Goal: Book appointment/travel/reservation

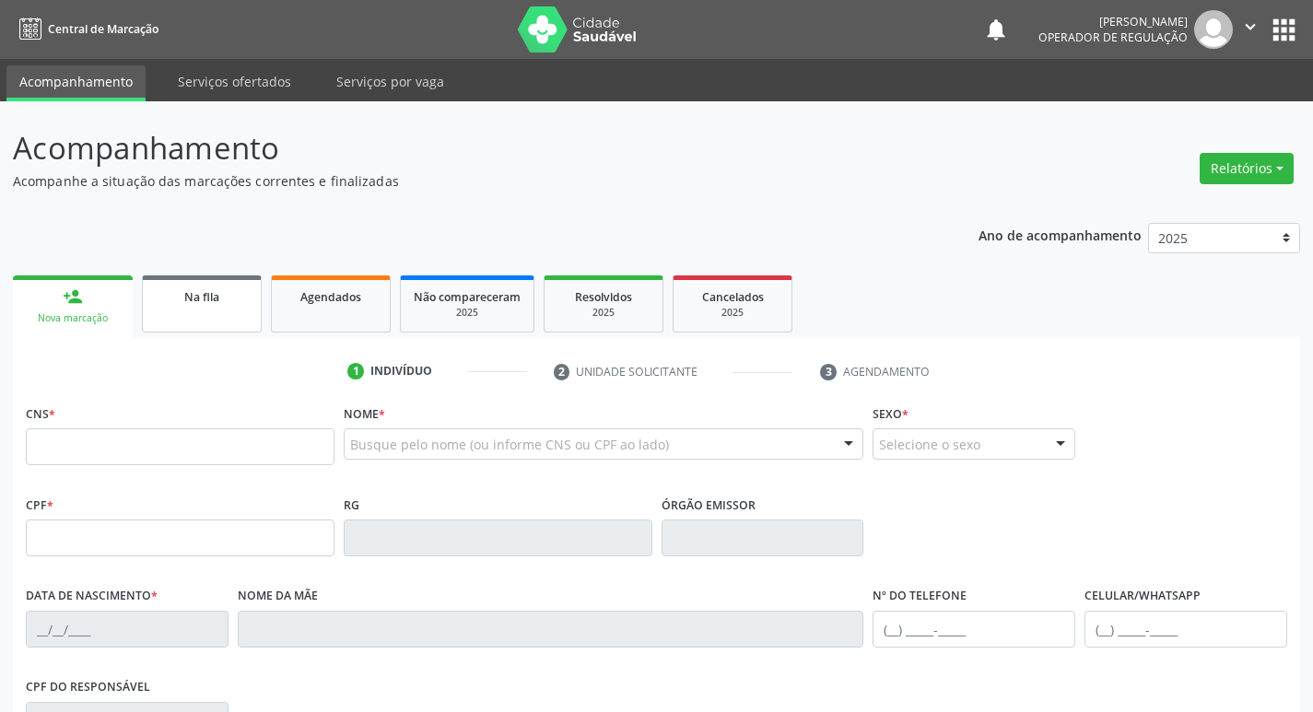
click at [225, 319] on link "Na fila" at bounding box center [202, 303] width 120 height 57
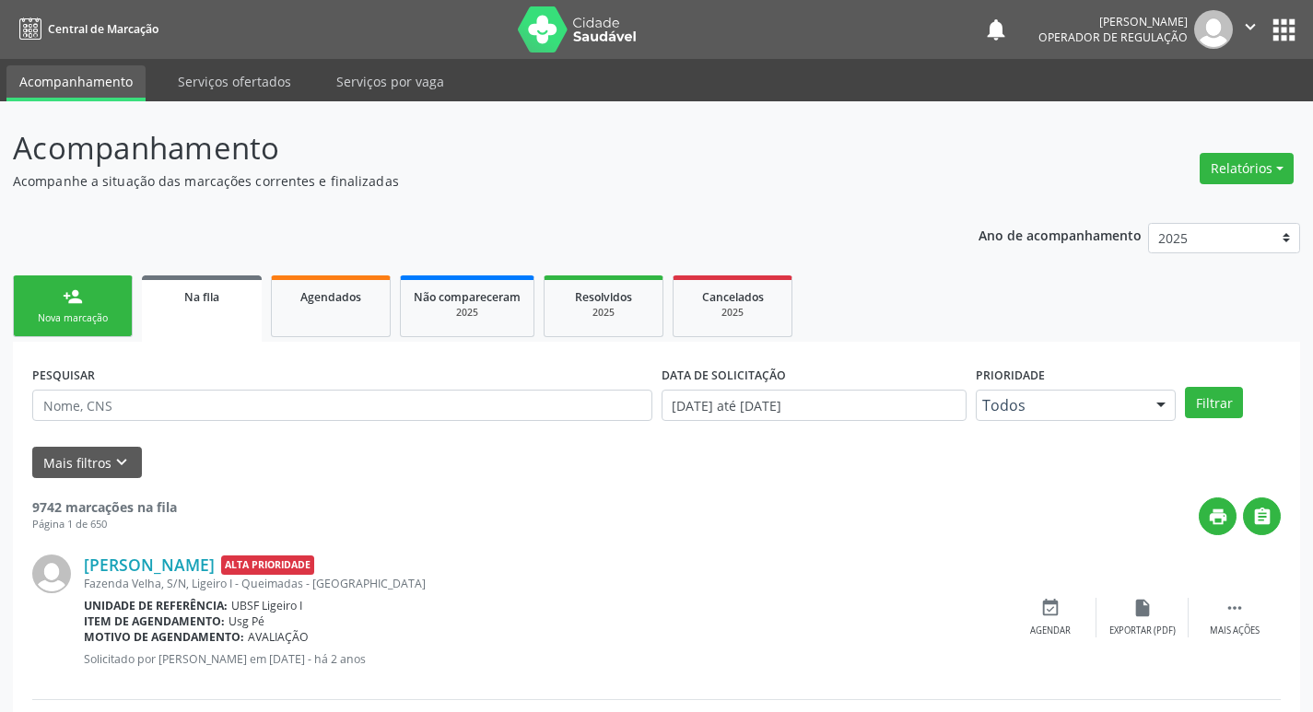
click at [240, 378] on div "PESQUISAR" at bounding box center [342, 397] width 629 height 72
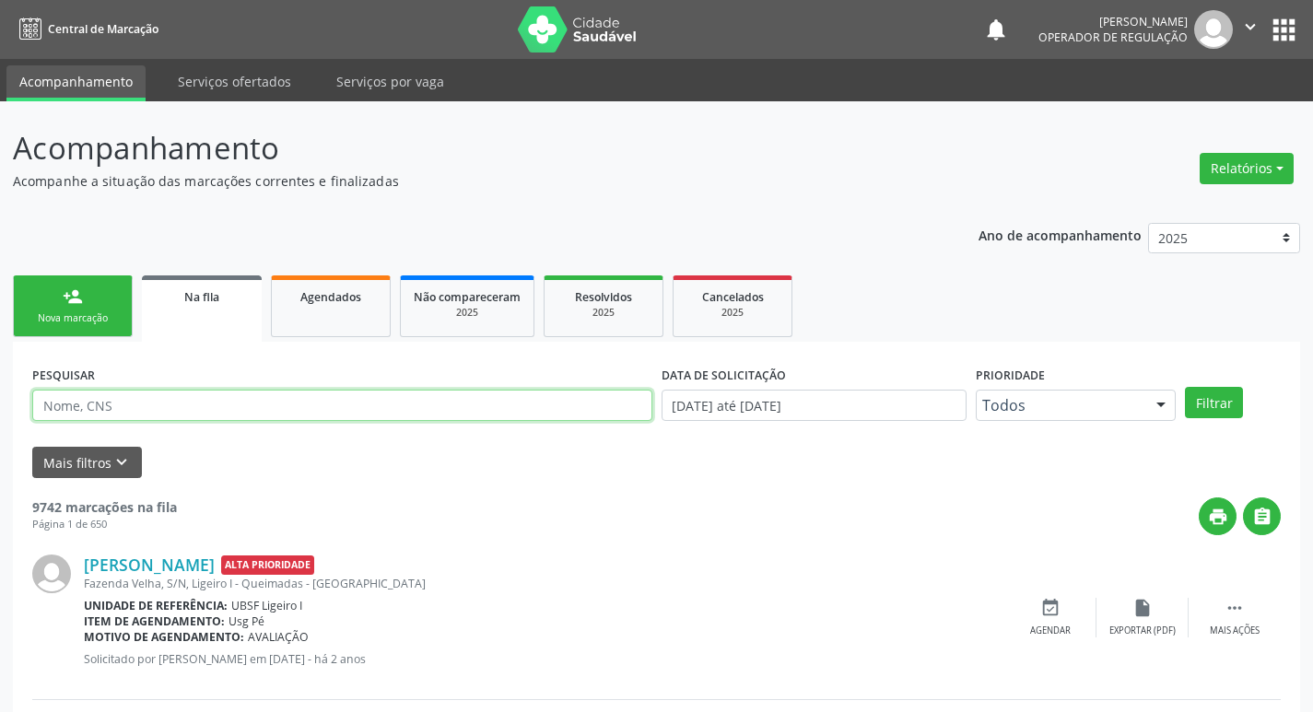
click at [246, 391] on input "text" at bounding box center [342, 405] width 620 height 31
type input "707401007911571"
click at [1185, 387] on button "Filtrar" at bounding box center [1214, 402] width 58 height 31
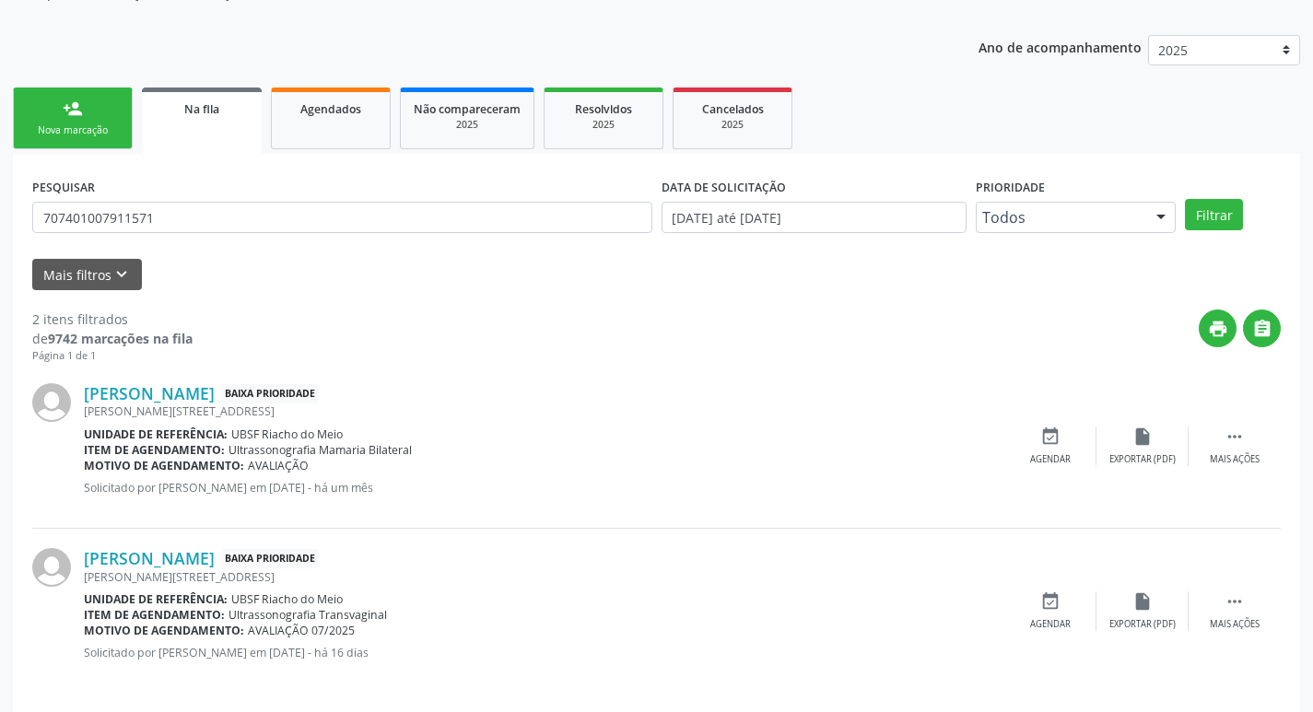
scroll to position [201, 0]
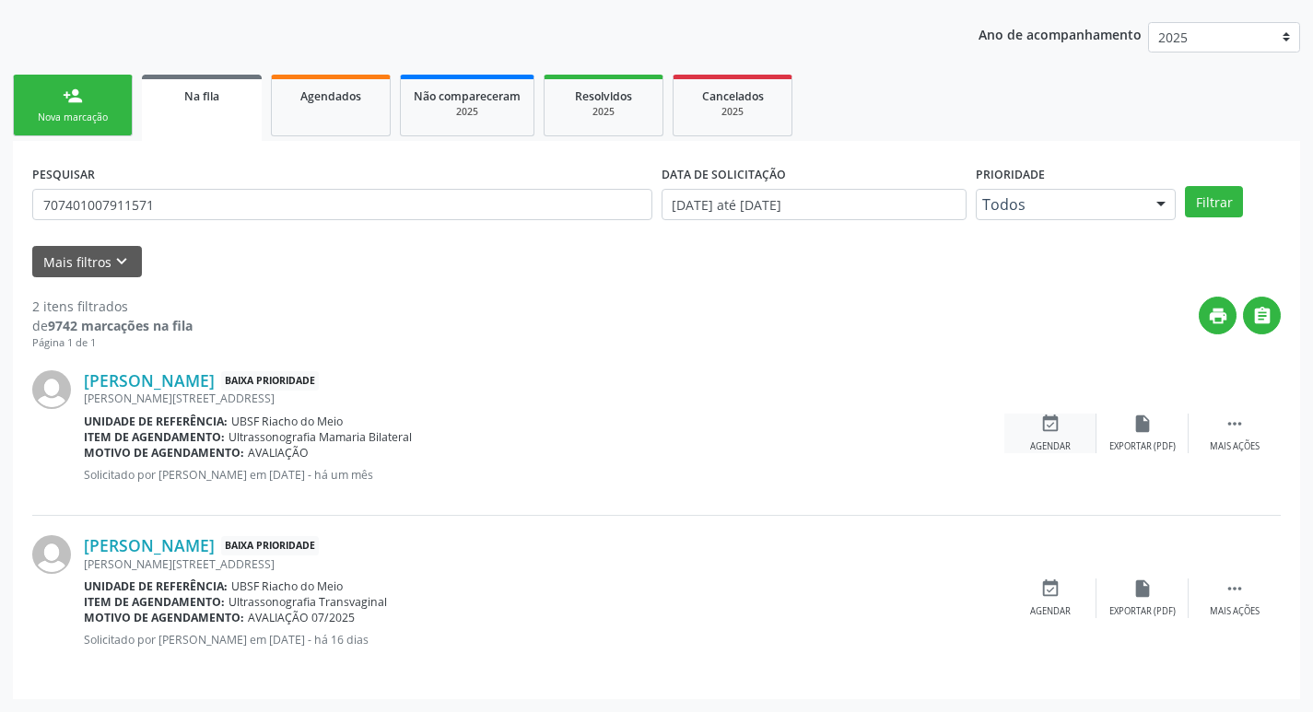
click at [1043, 419] on icon "event_available" at bounding box center [1050, 424] width 20 height 20
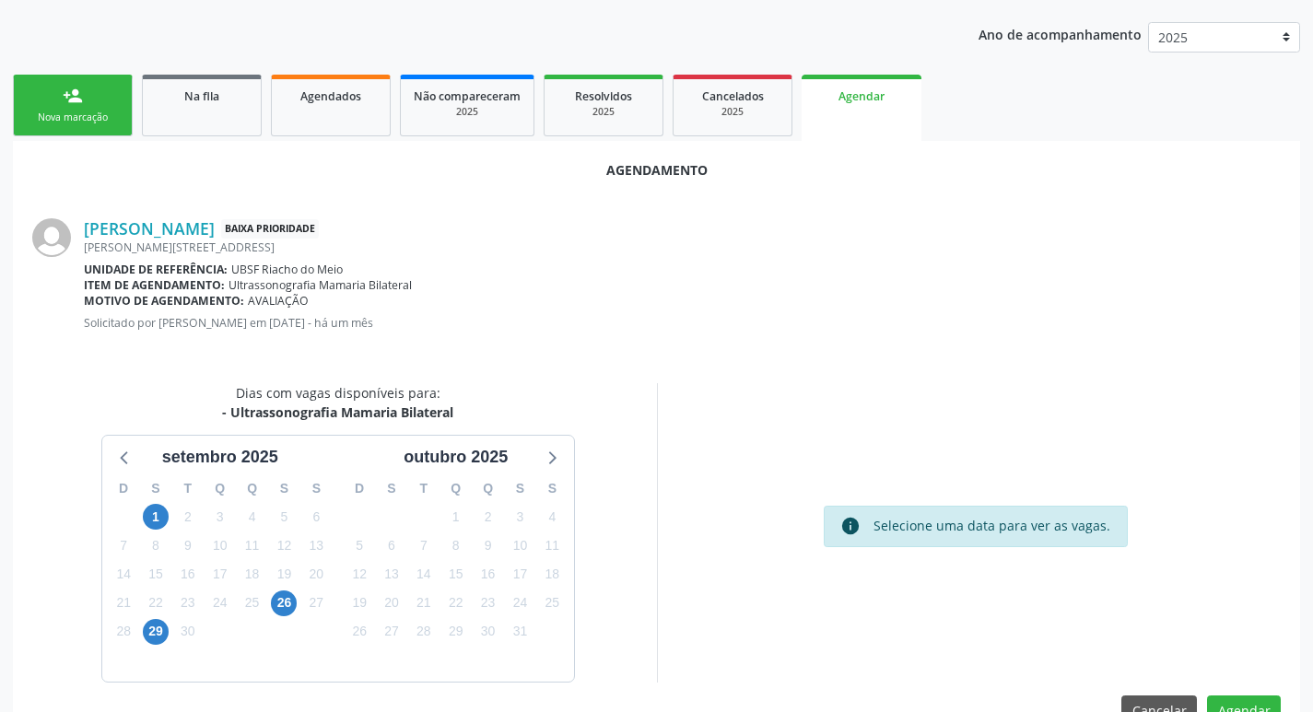
click at [297, 606] on div "26" at bounding box center [284, 603] width 26 height 29
click at [285, 601] on span "26" at bounding box center [284, 603] width 26 height 26
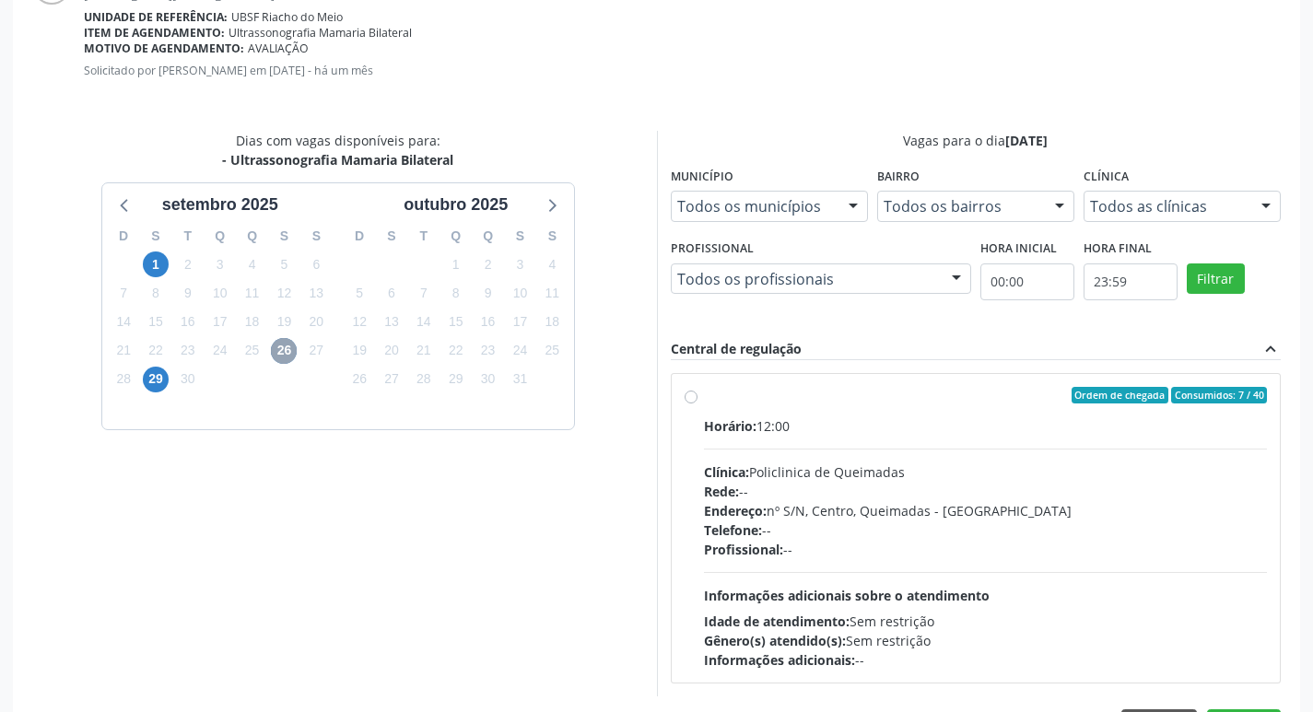
scroll to position [421, 0]
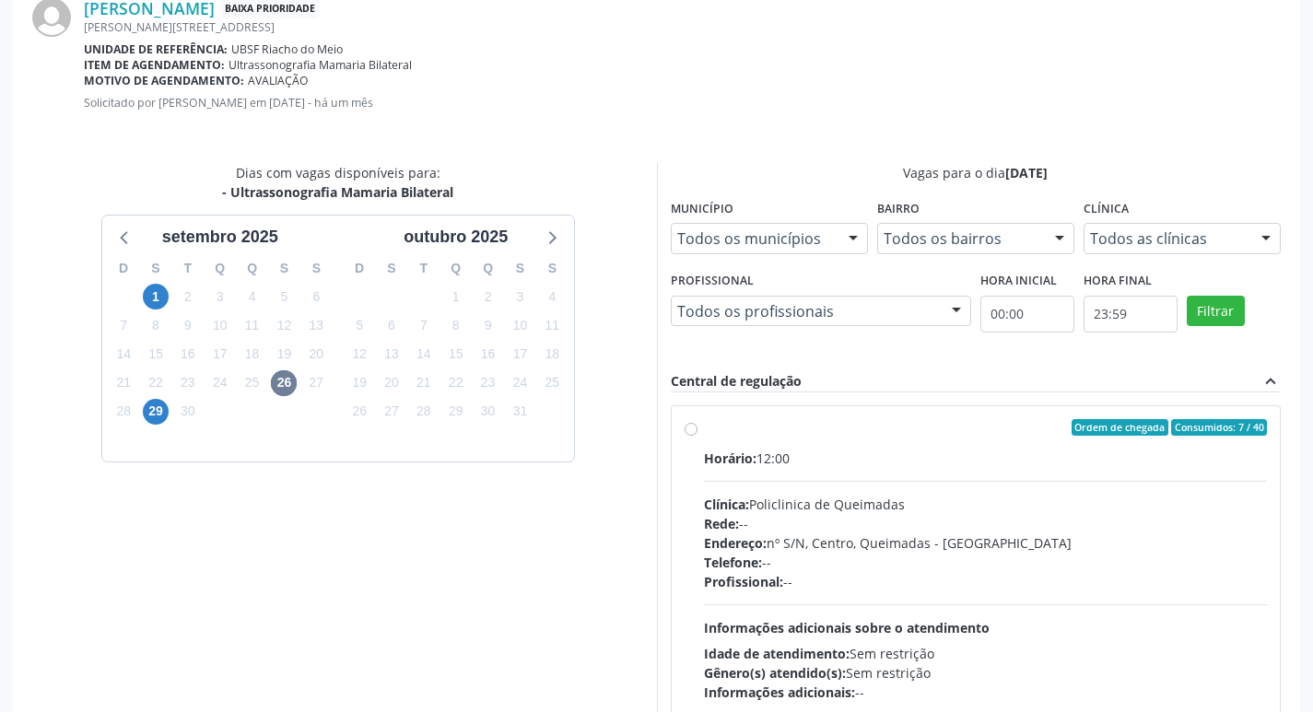
click at [863, 433] on div "Ordem de chegada Consumidos: 7 / 40" at bounding box center [986, 427] width 564 height 17
click at [697, 433] on input "Ordem de chegada Consumidos: 7 / 40 Horário: 12:00 Clínica: Policlinica de Quei…" at bounding box center [690, 427] width 13 height 17
radio input "true"
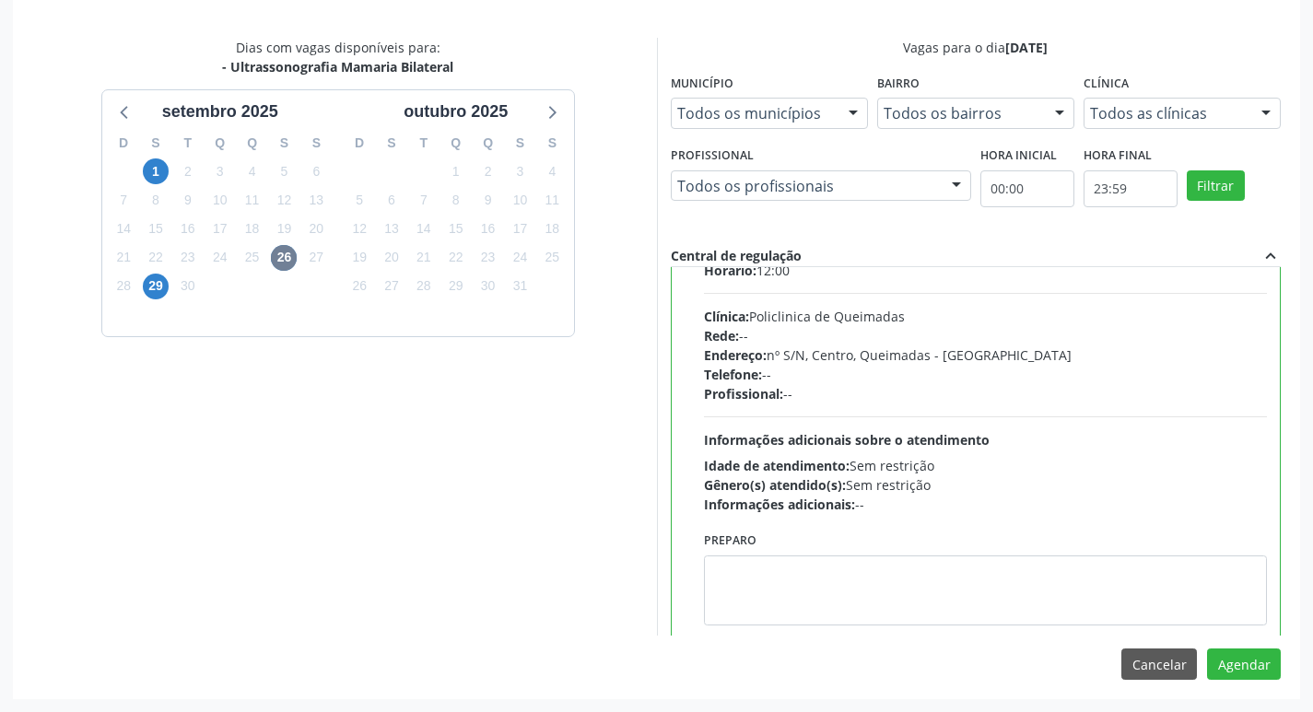
scroll to position [91, 0]
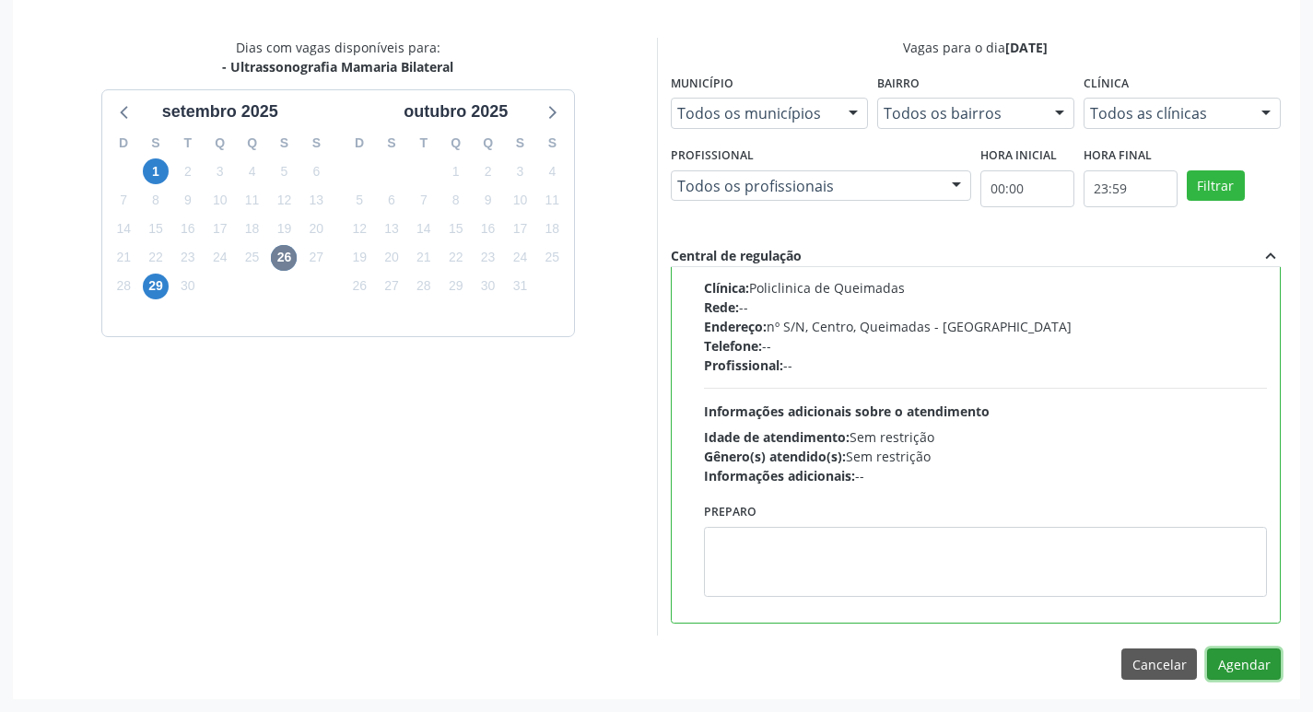
click at [1241, 661] on button "Agendar" at bounding box center [1244, 663] width 74 height 31
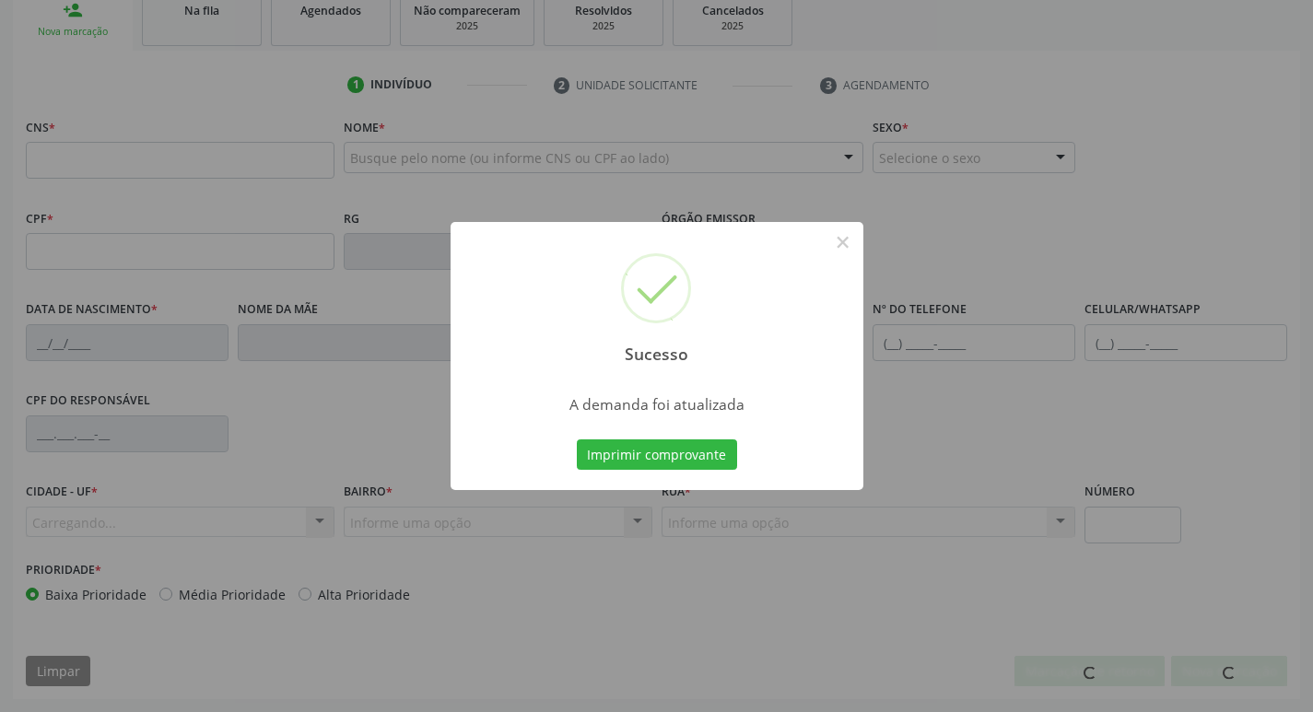
scroll to position [286, 0]
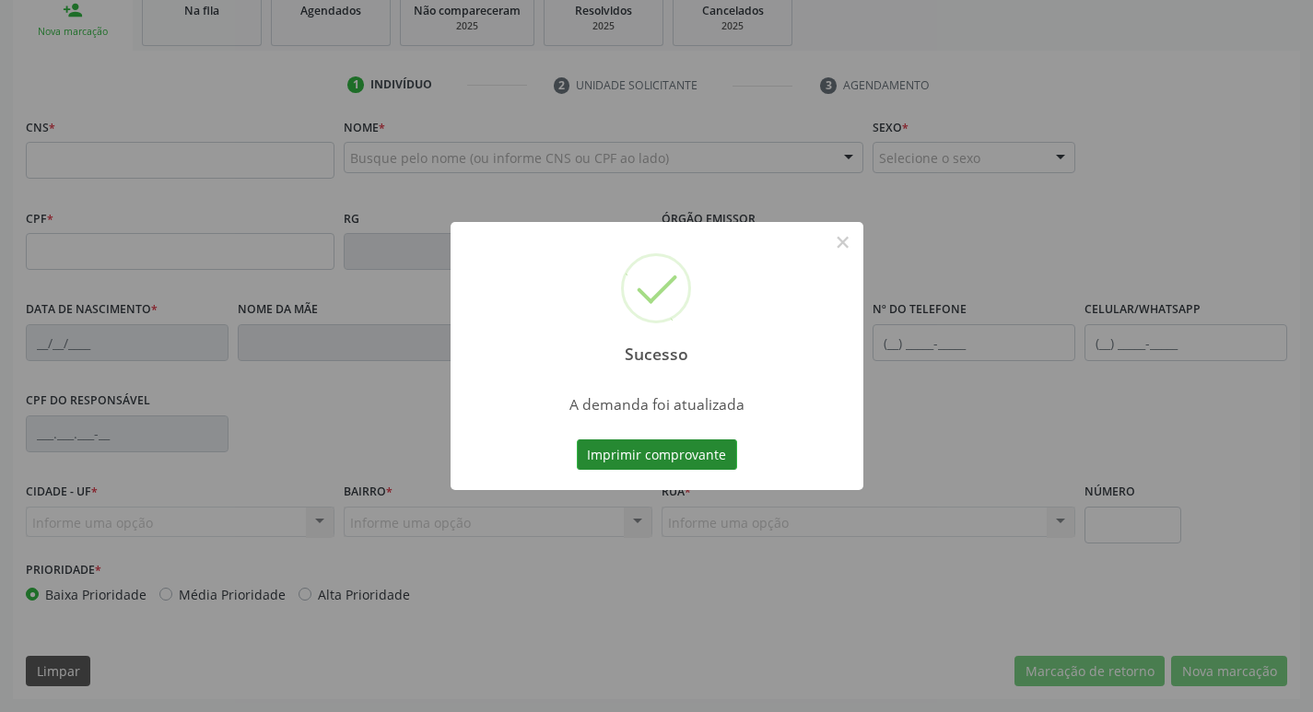
click at [722, 463] on button "Imprimir comprovante" at bounding box center [657, 454] width 160 height 31
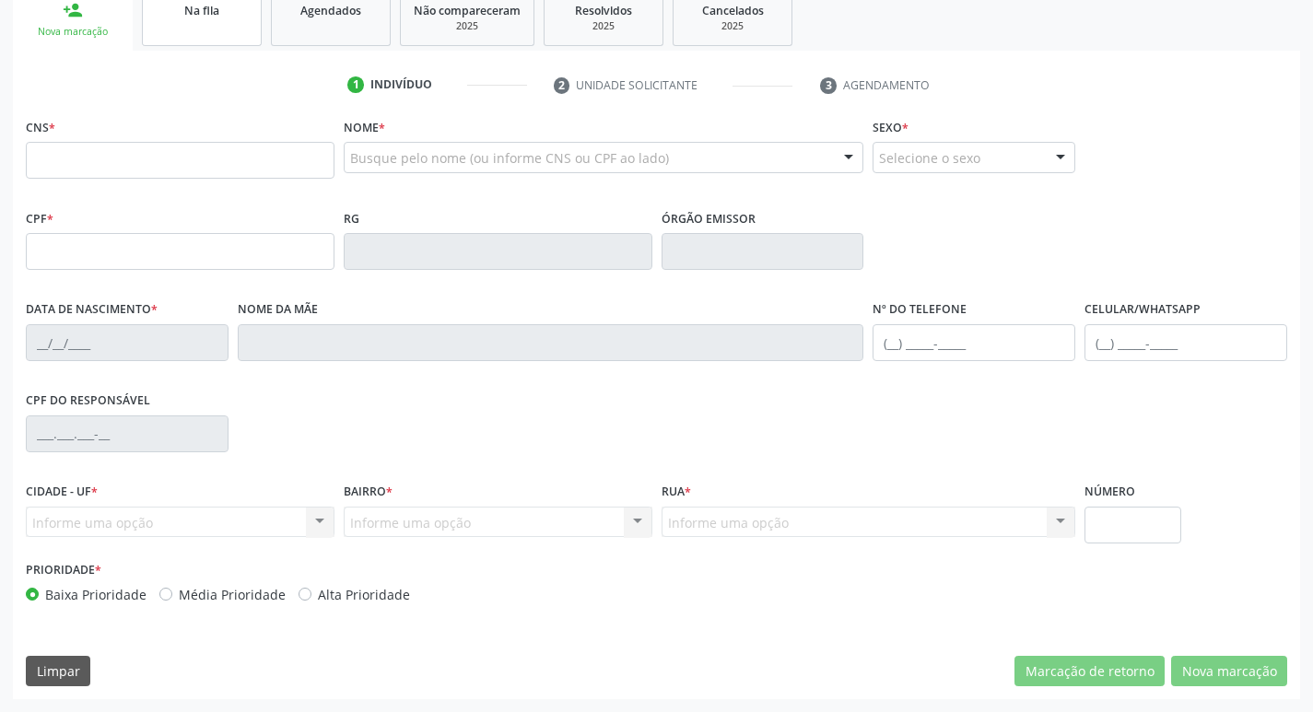
click at [181, 20] on link "Na fila" at bounding box center [202, 17] width 120 height 57
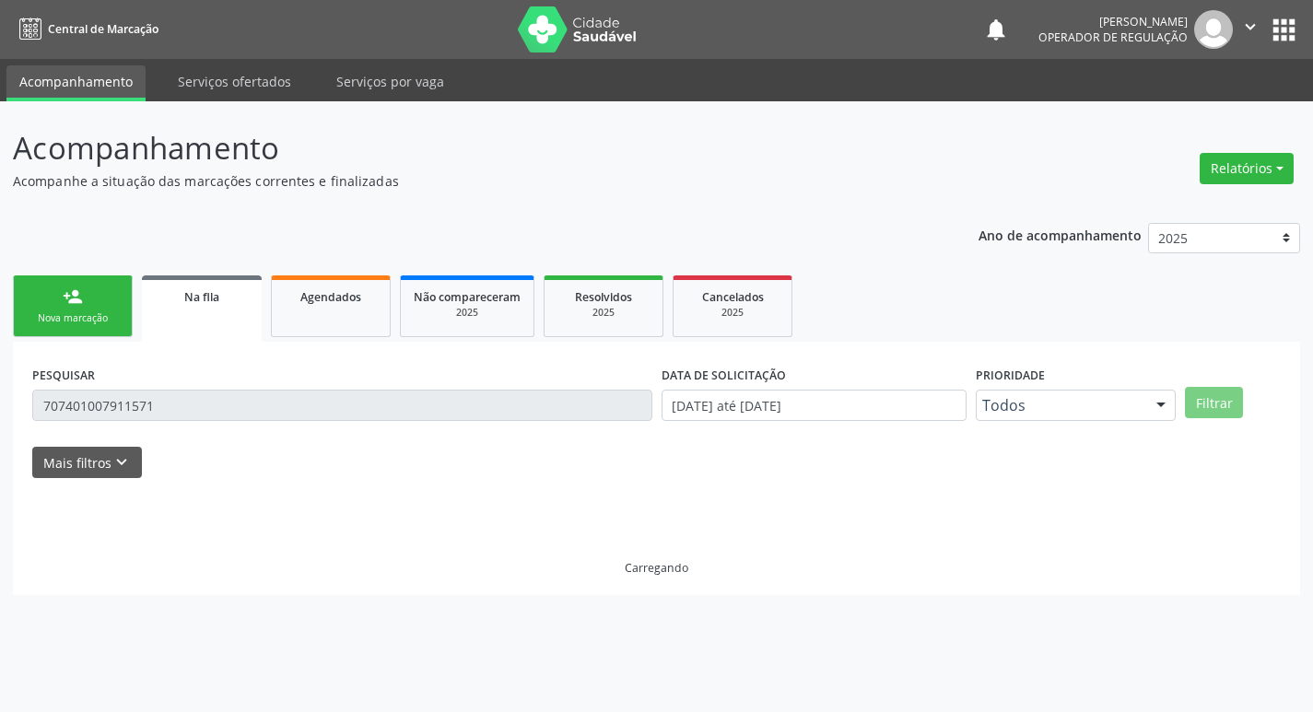
scroll to position [0, 0]
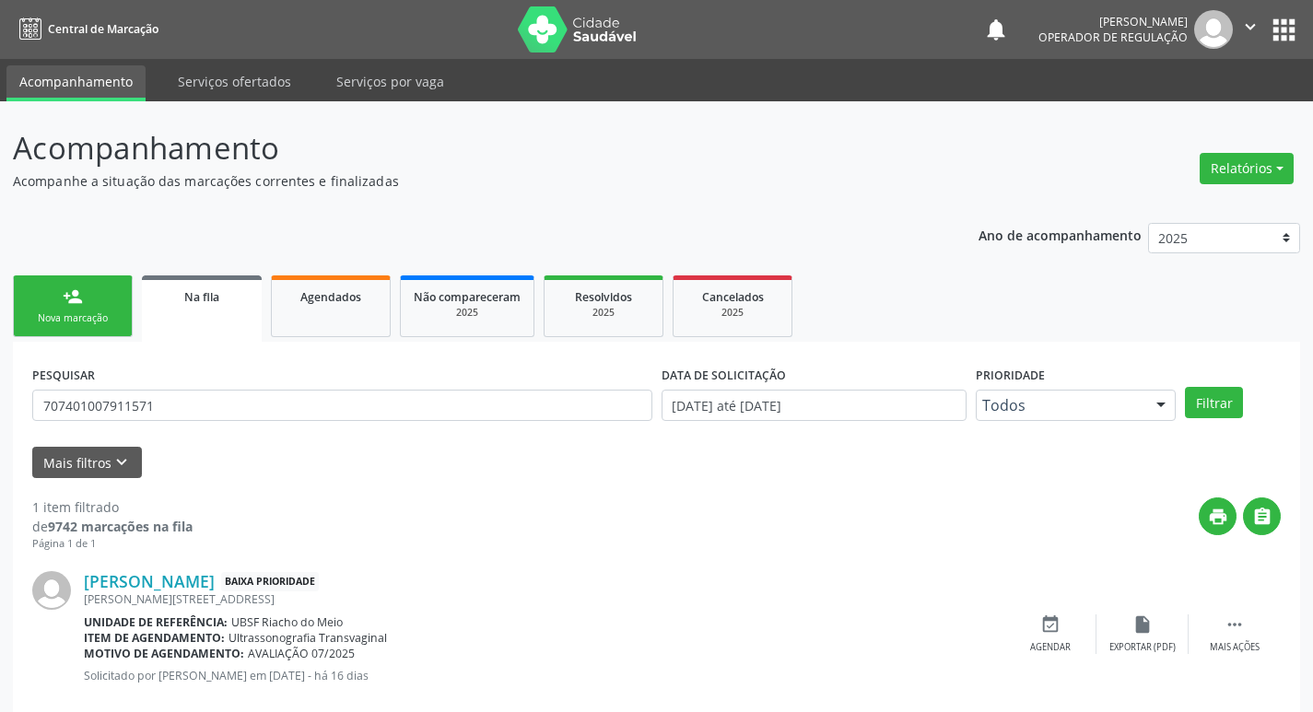
click at [173, 387] on div "PESQUISAR 707401007911571" at bounding box center [342, 397] width 629 height 72
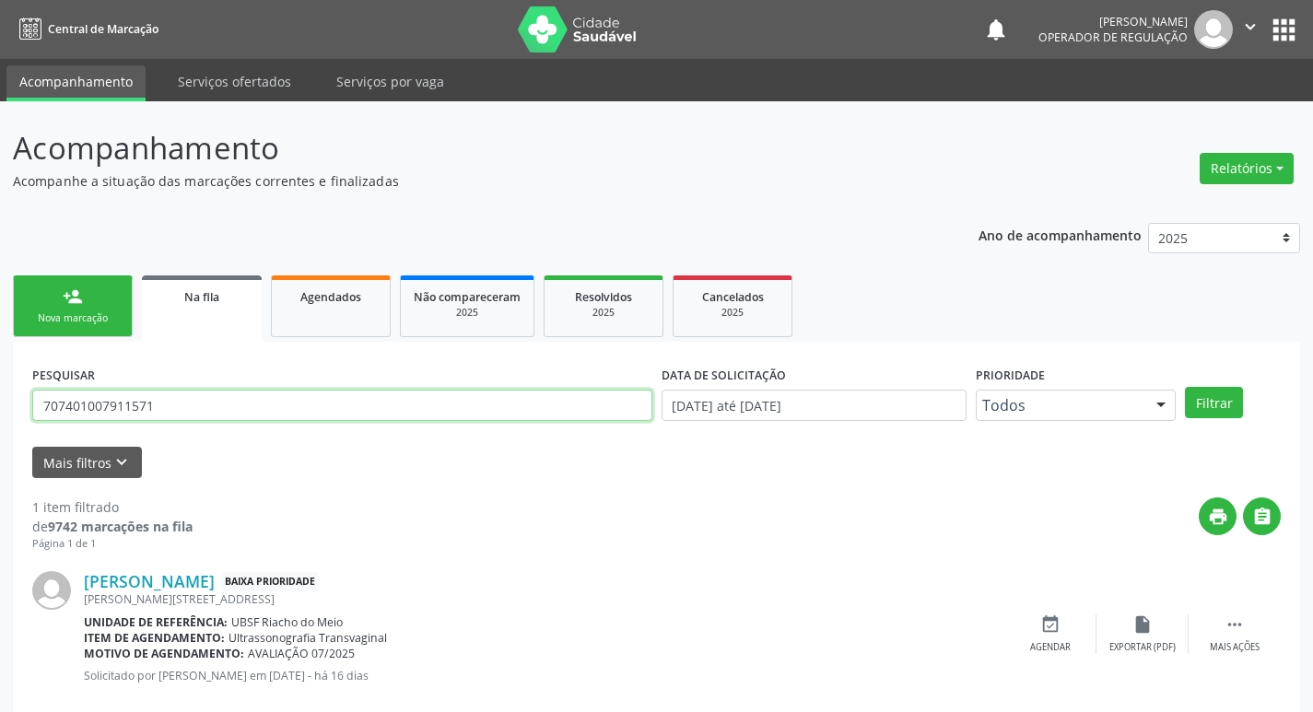
click at [171, 393] on input "707401007911571" at bounding box center [342, 405] width 620 height 31
type input "700000414285802"
click at [1185, 387] on button "Filtrar" at bounding box center [1214, 402] width 58 height 31
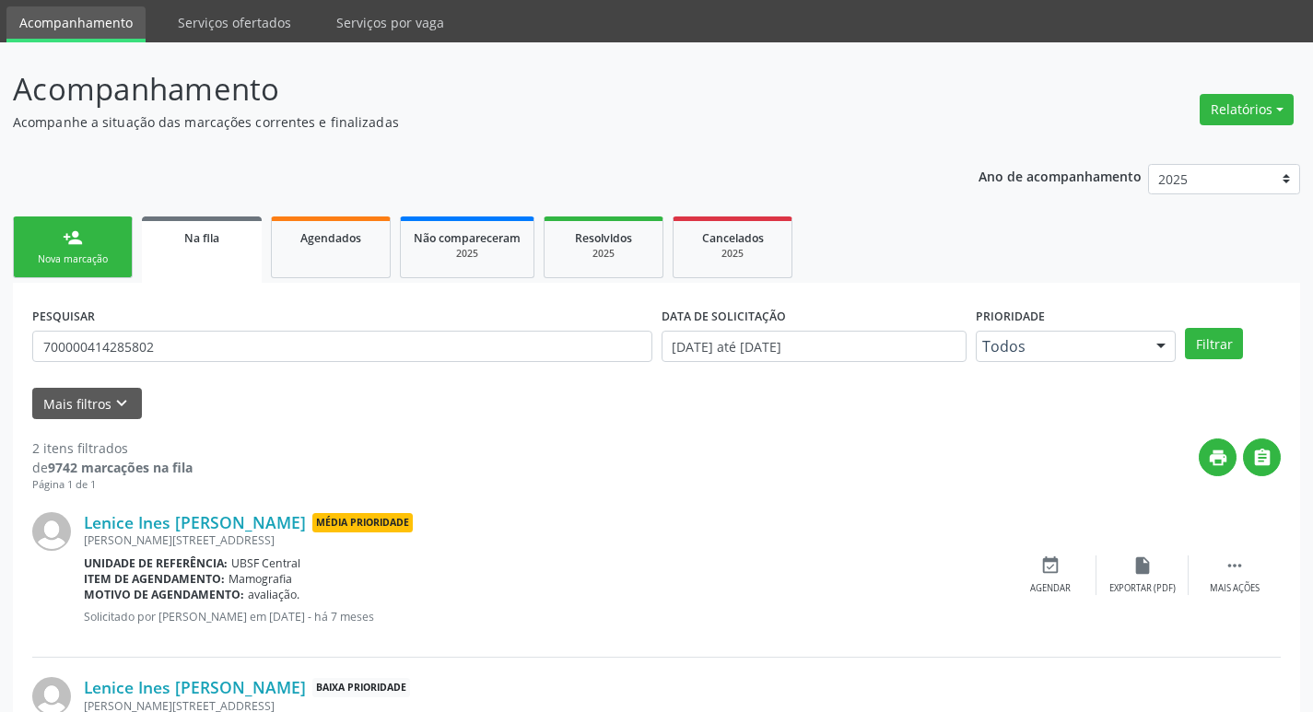
scroll to position [201, 0]
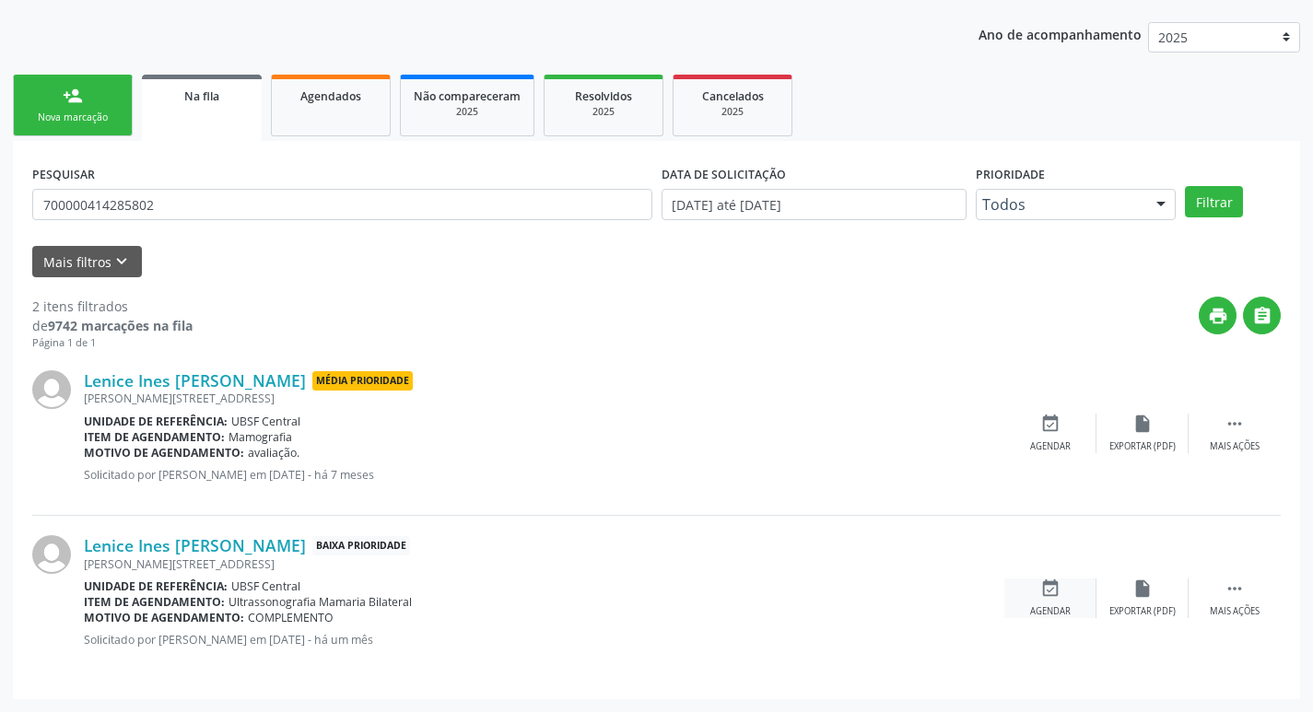
click at [1058, 595] on icon "event_available" at bounding box center [1050, 588] width 20 height 20
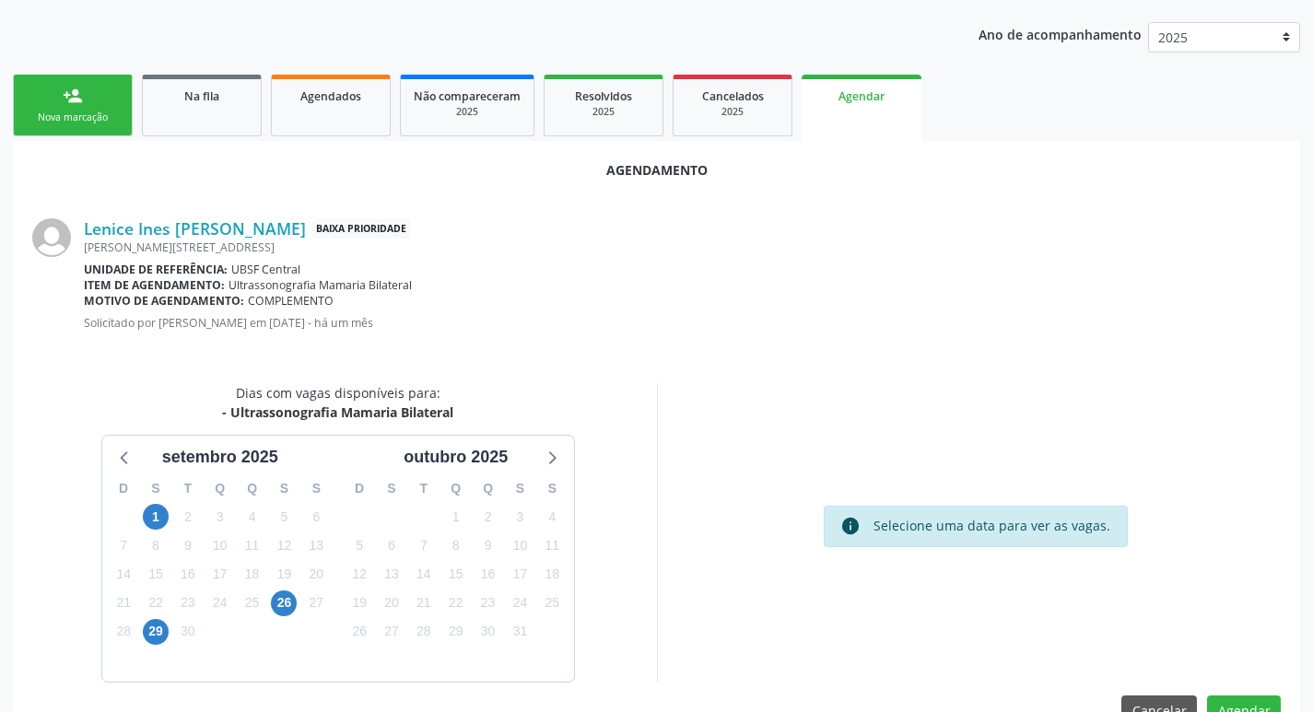
scroll to position [247, 0]
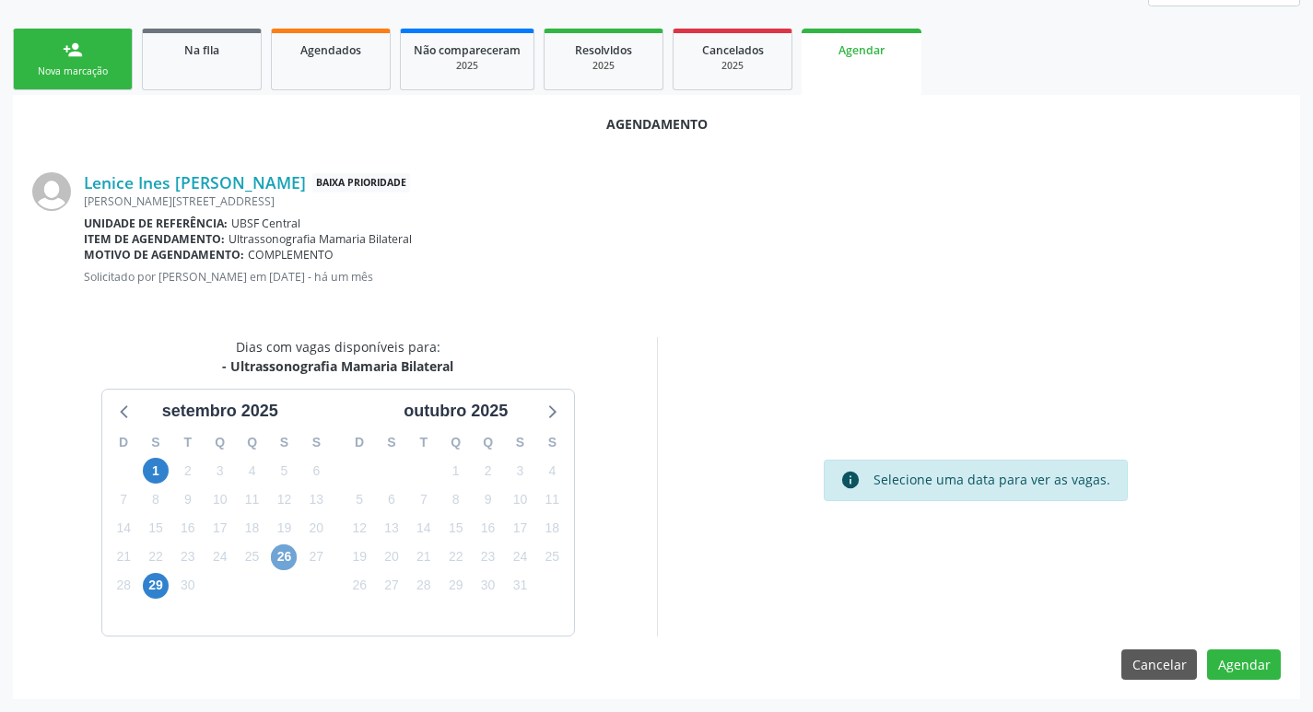
click at [286, 546] on span "26" at bounding box center [284, 557] width 26 height 26
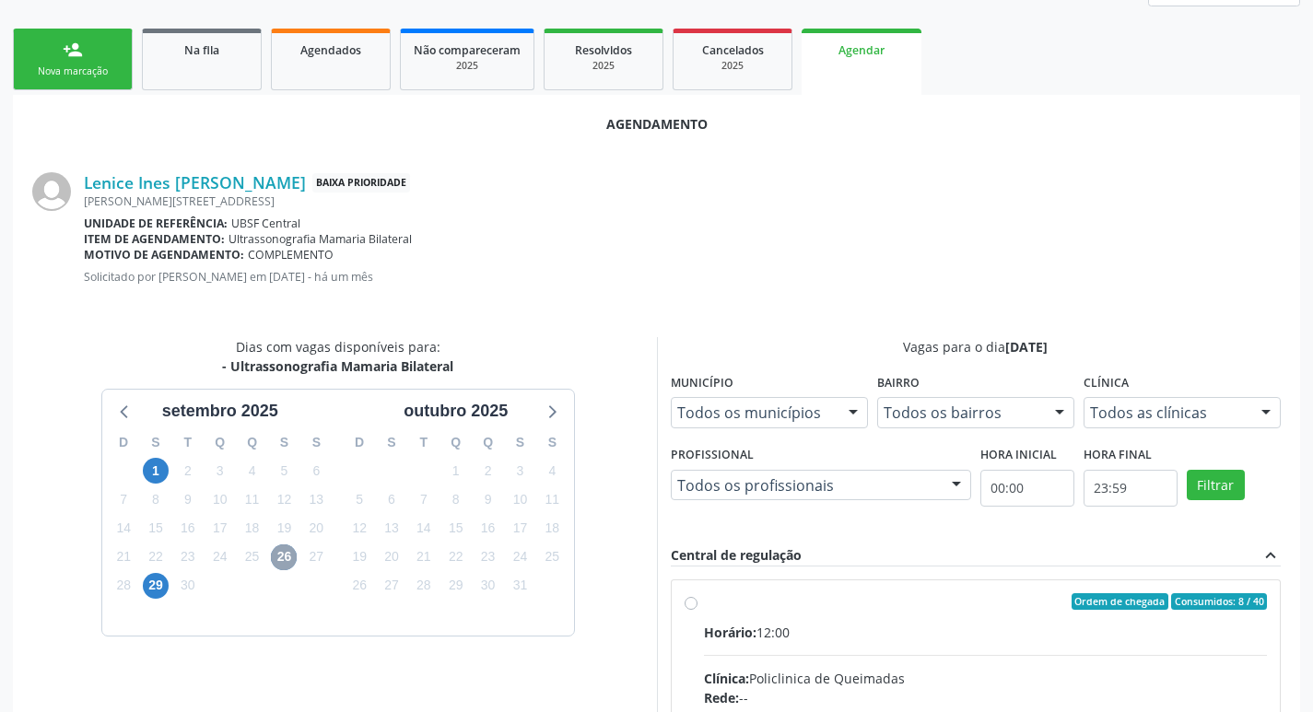
scroll to position [513, 0]
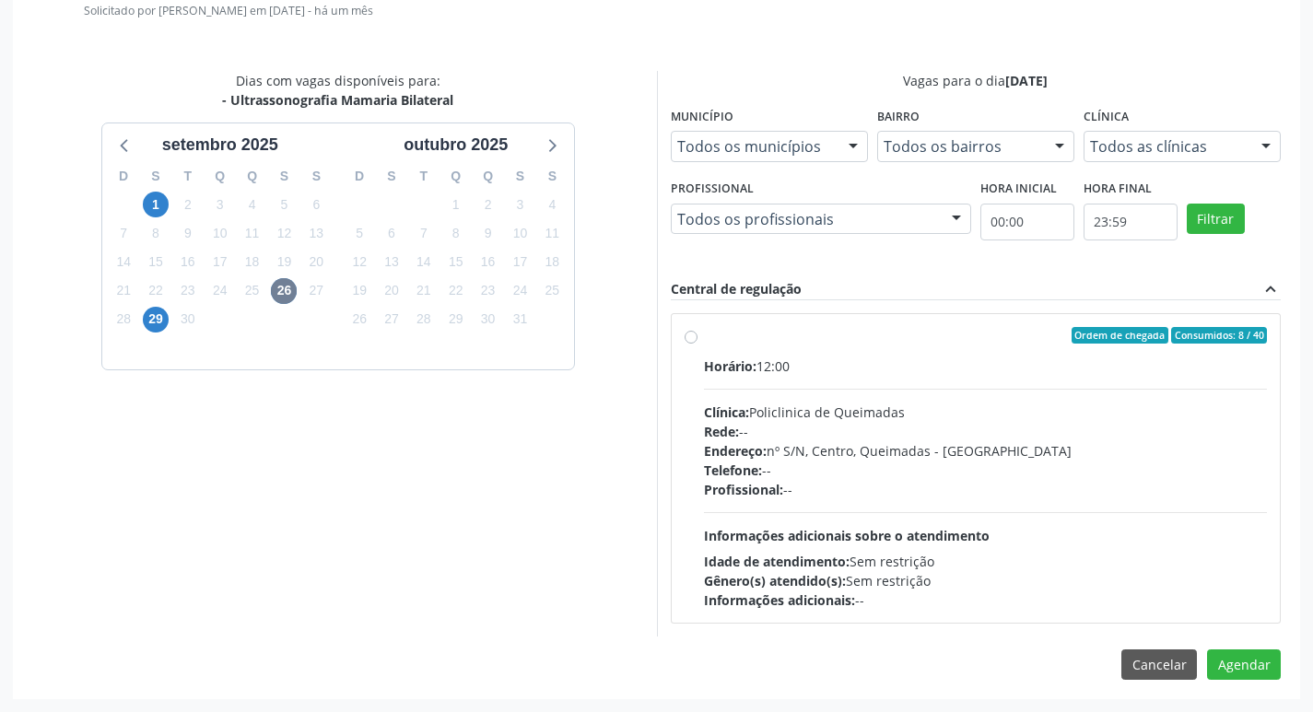
click at [924, 339] on div "Ordem de chegada Consumidos: 8 / 40" at bounding box center [986, 335] width 564 height 17
click at [697, 339] on input "Ordem de chegada Consumidos: 8 / 40 Horário: 12:00 Clínica: Policlinica de Quei…" at bounding box center [690, 335] width 13 height 17
radio input "true"
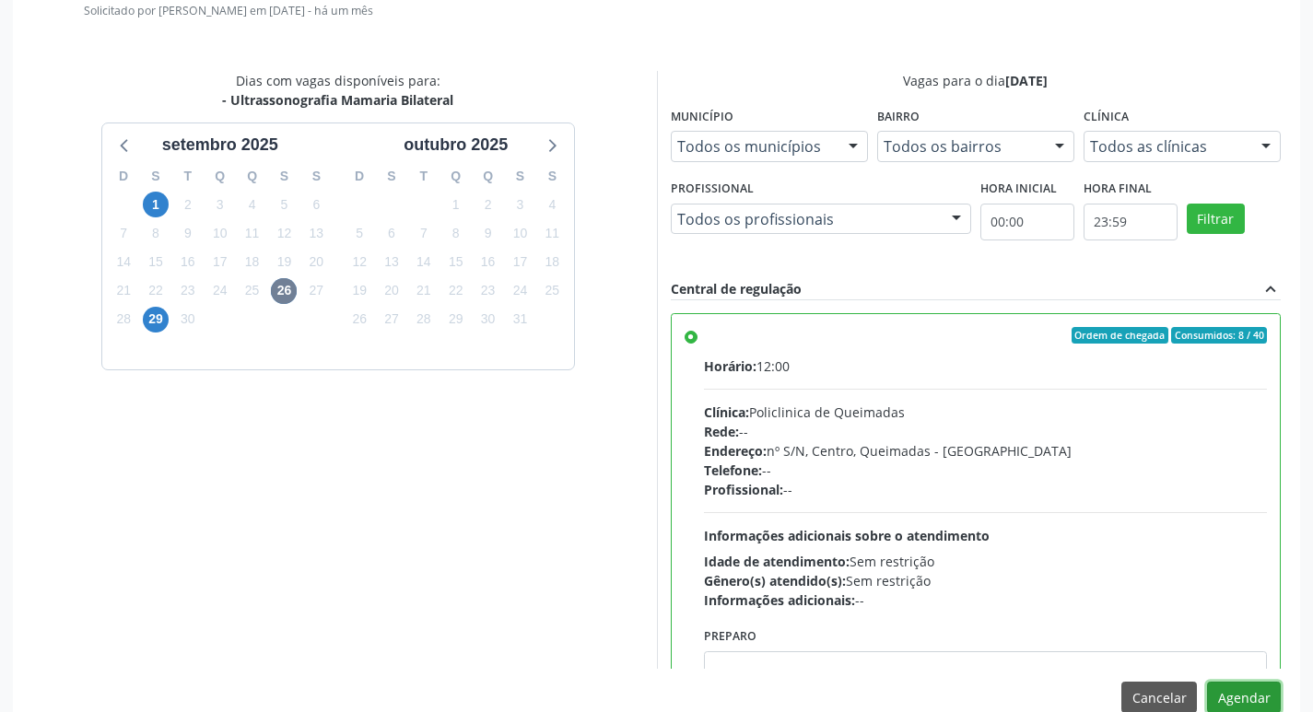
click at [1256, 693] on button "Agendar" at bounding box center [1244, 697] width 74 height 31
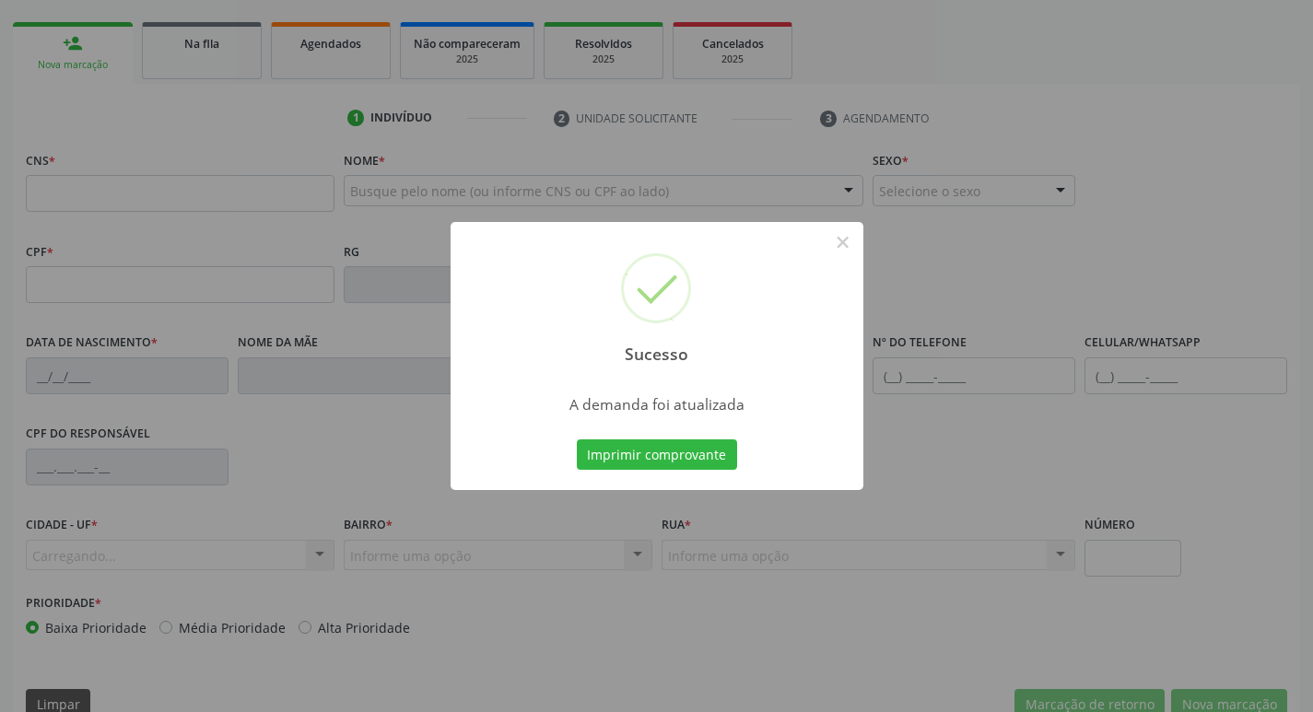
scroll to position [286, 0]
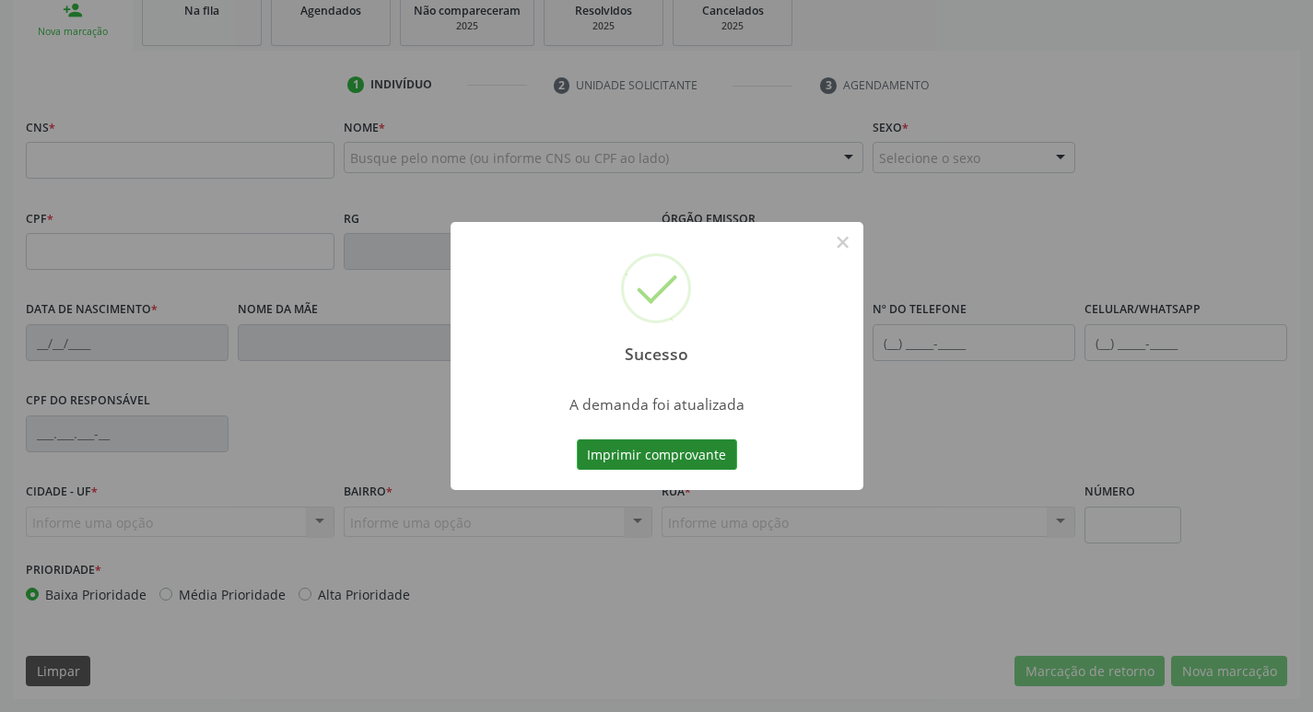
click at [627, 458] on button "Imprimir comprovante" at bounding box center [657, 454] width 160 height 31
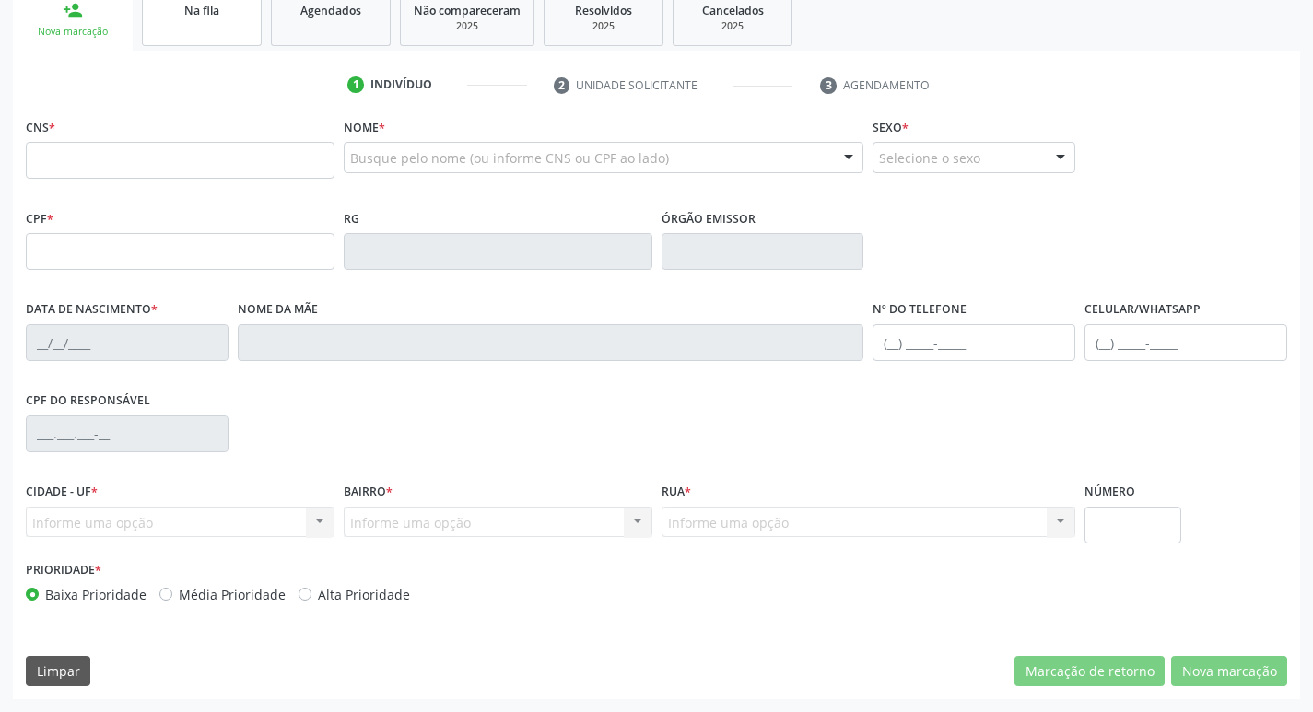
click at [251, 32] on link "Na fila" at bounding box center [202, 17] width 120 height 57
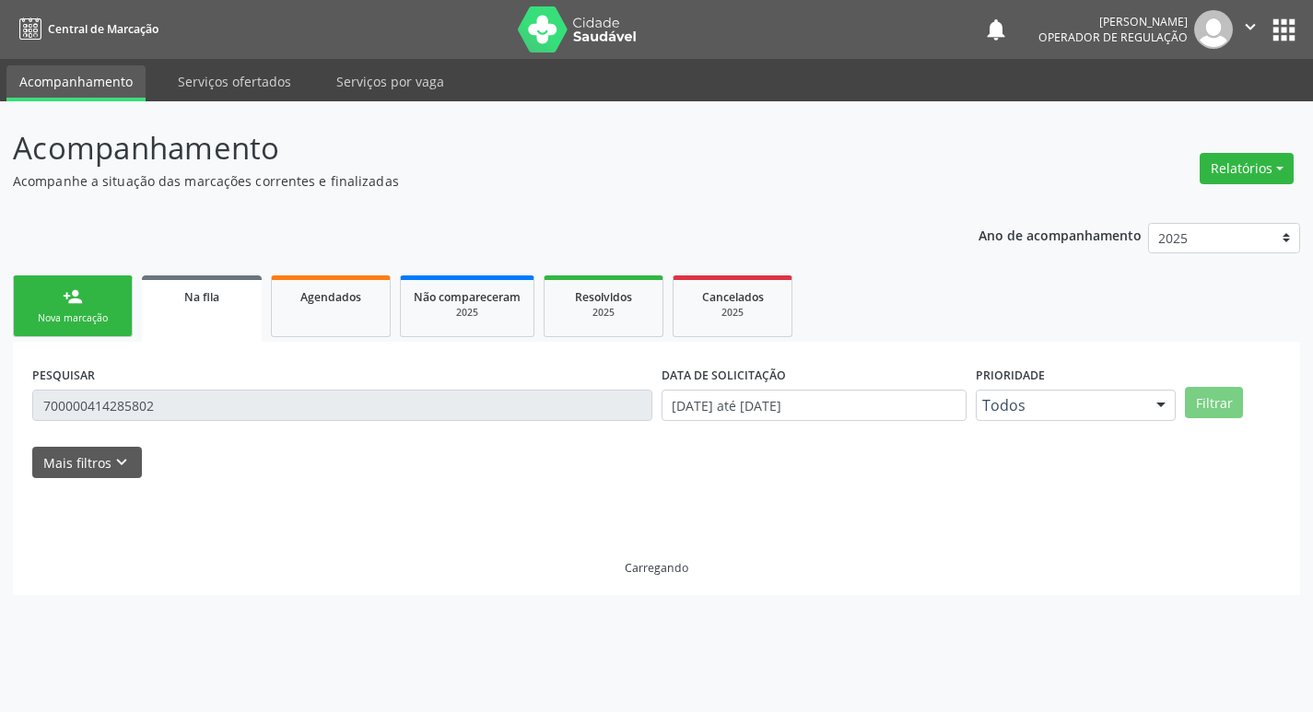
scroll to position [0, 0]
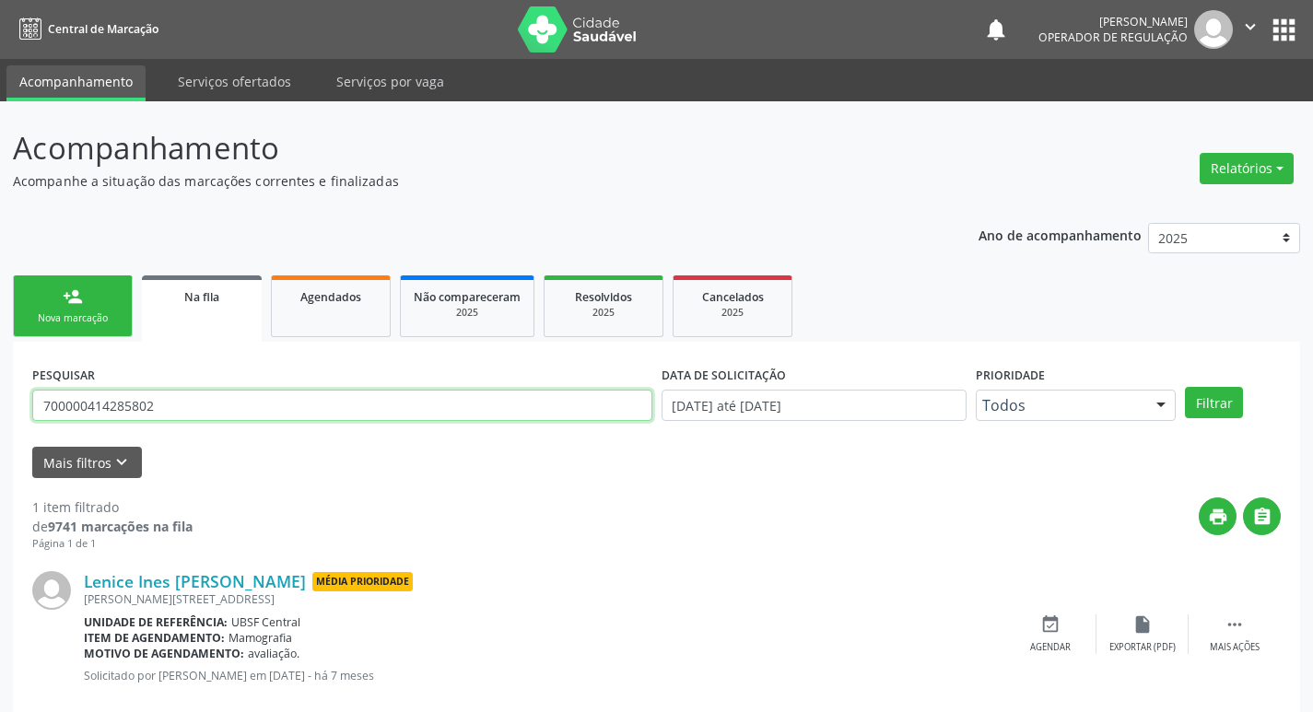
click at [219, 406] on input "700000414285802" at bounding box center [342, 405] width 620 height 31
type input "705301474867890"
click at [1185, 387] on button "Filtrar" at bounding box center [1214, 402] width 58 height 31
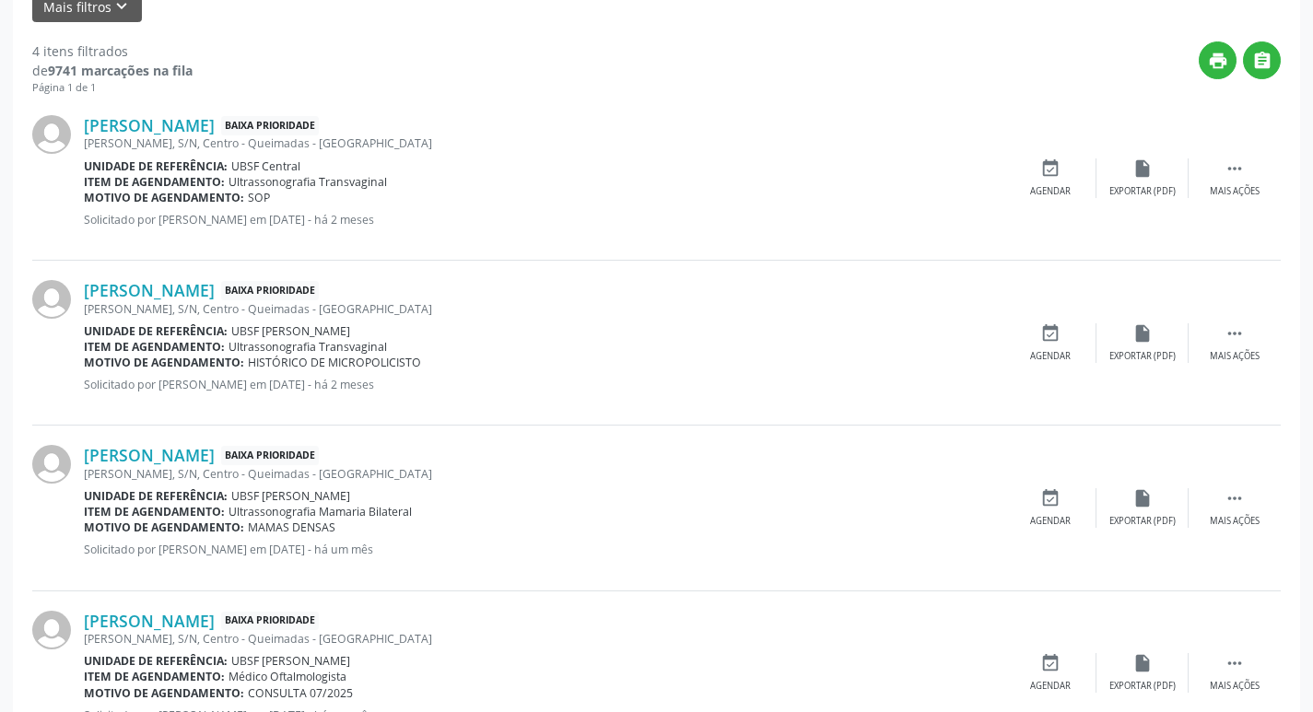
scroll to position [531, 0]
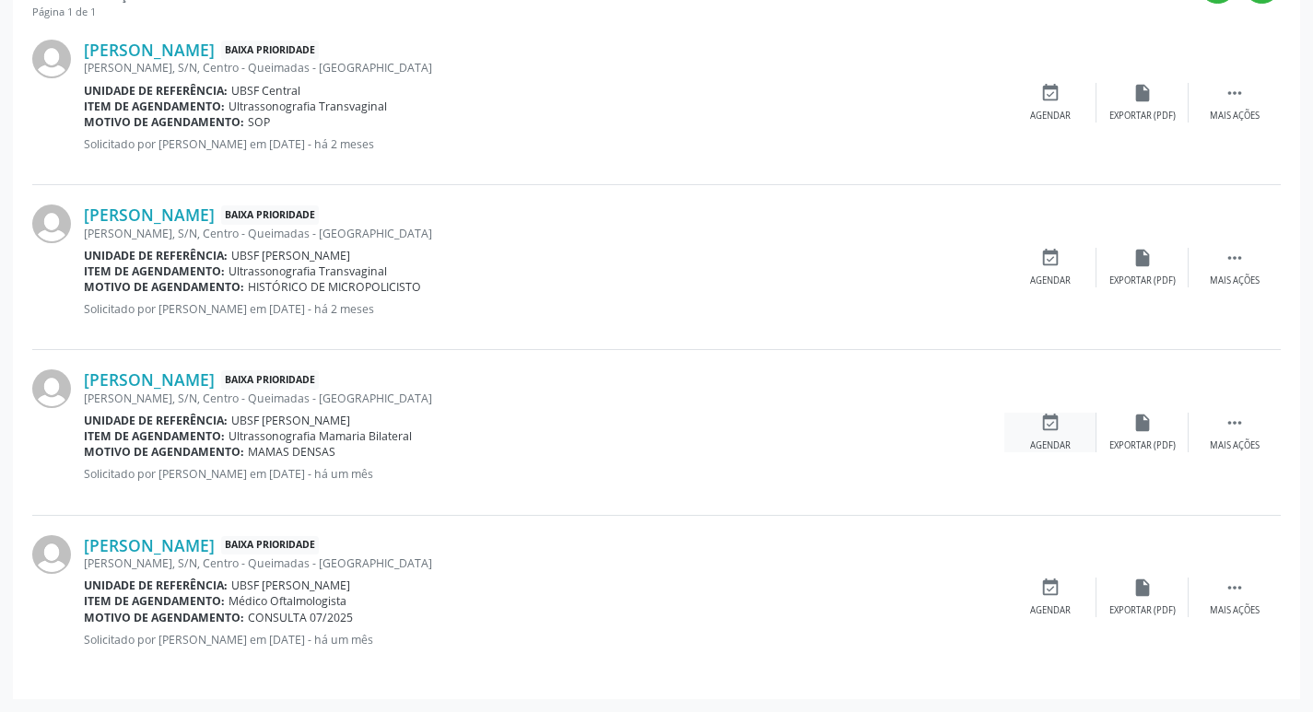
click at [1059, 426] on icon "event_available" at bounding box center [1050, 423] width 20 height 20
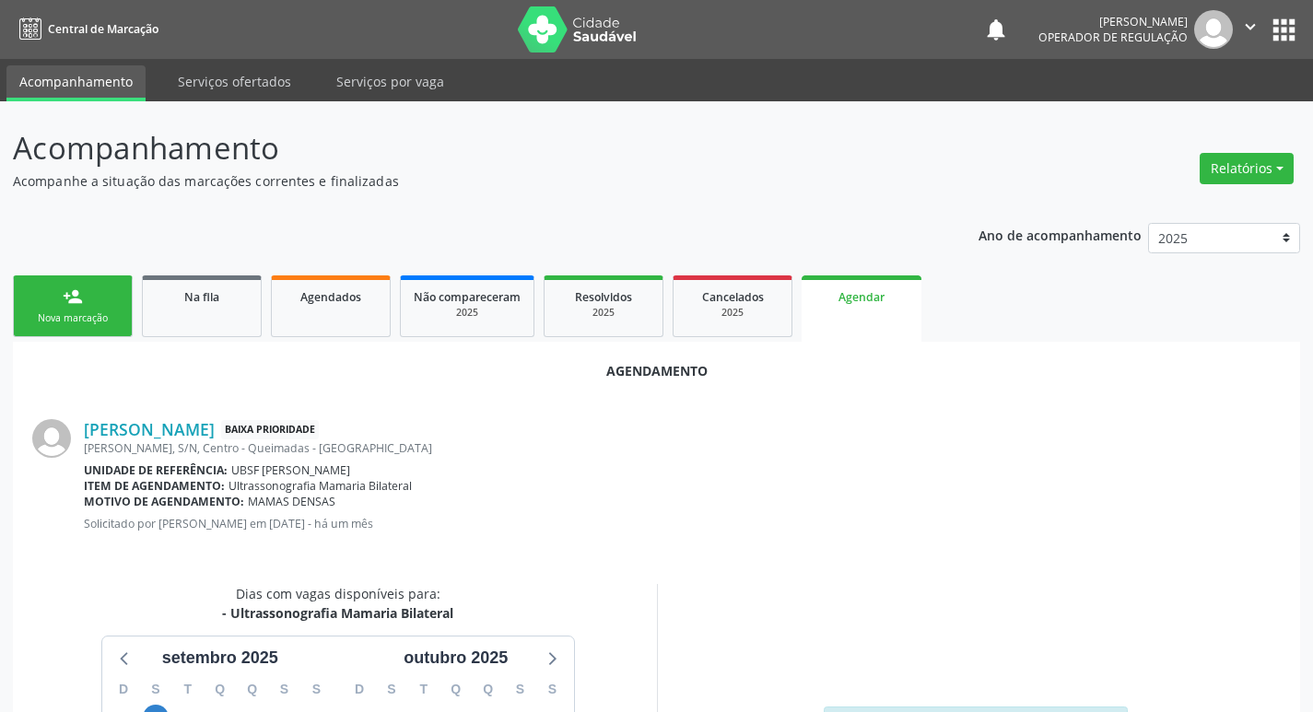
scroll to position [247, 0]
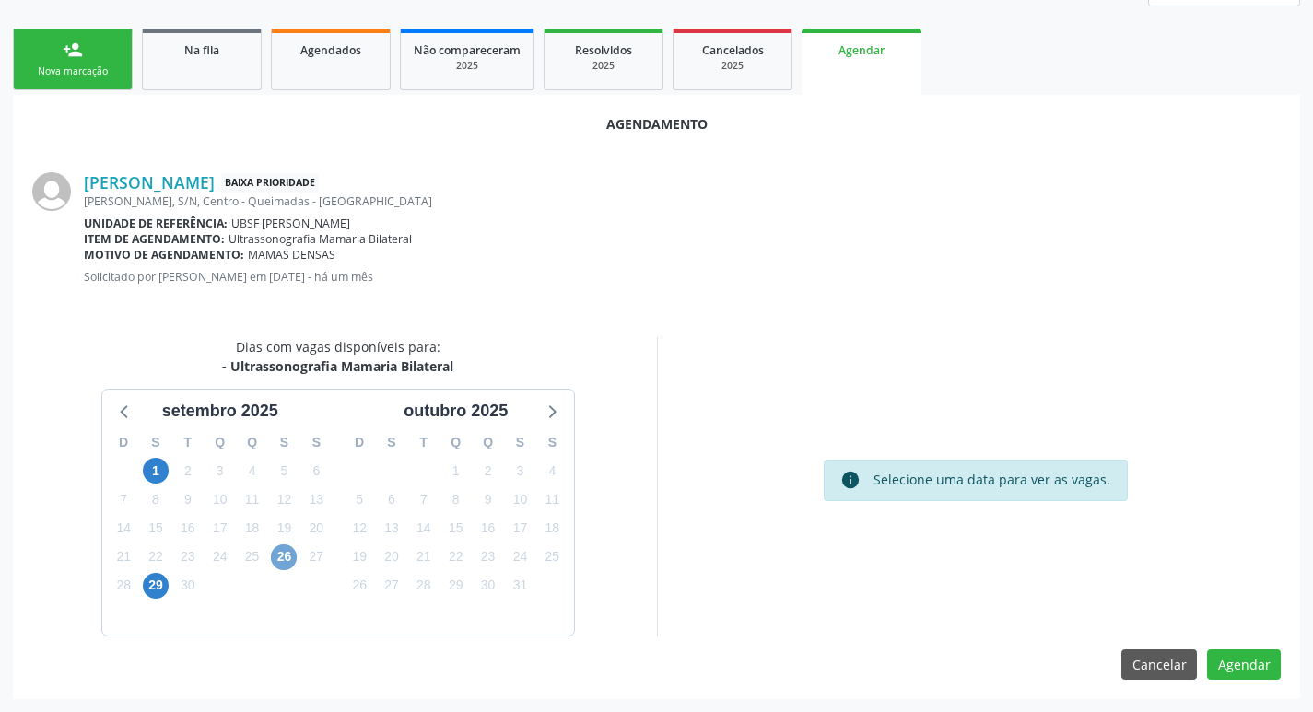
click at [279, 554] on span "26" at bounding box center [284, 557] width 26 height 26
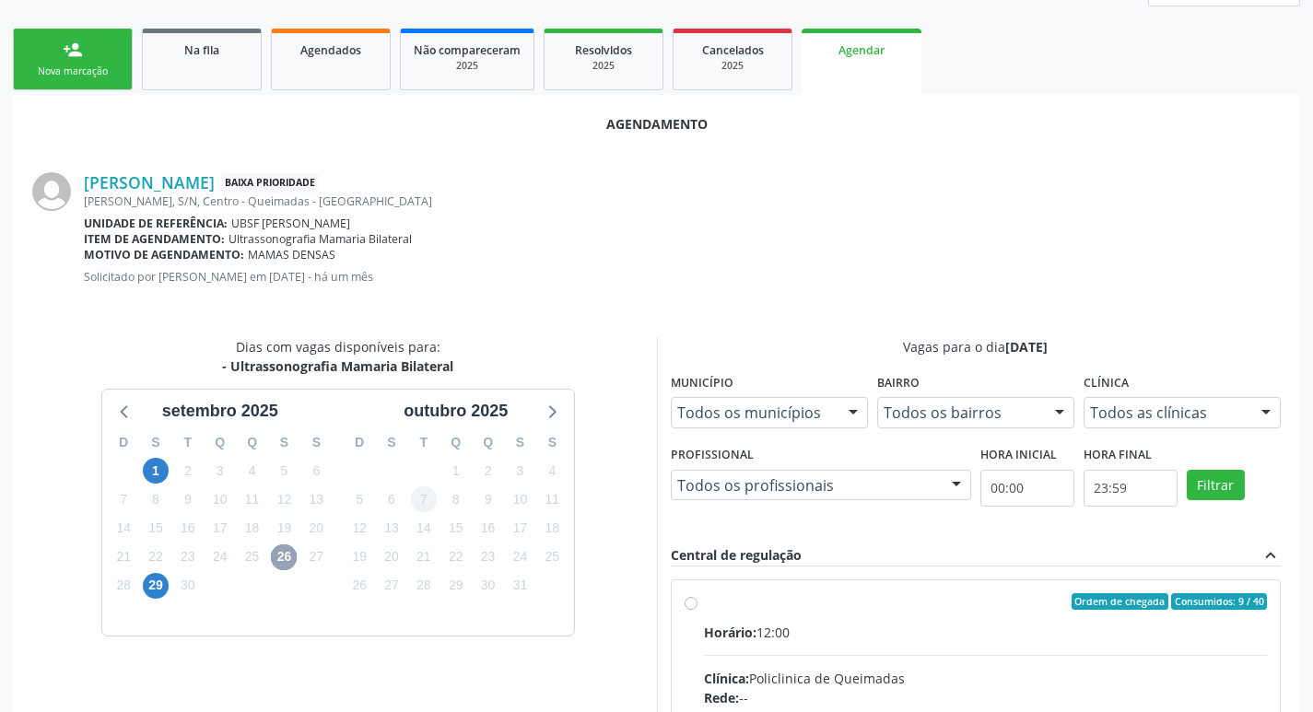
scroll to position [513, 0]
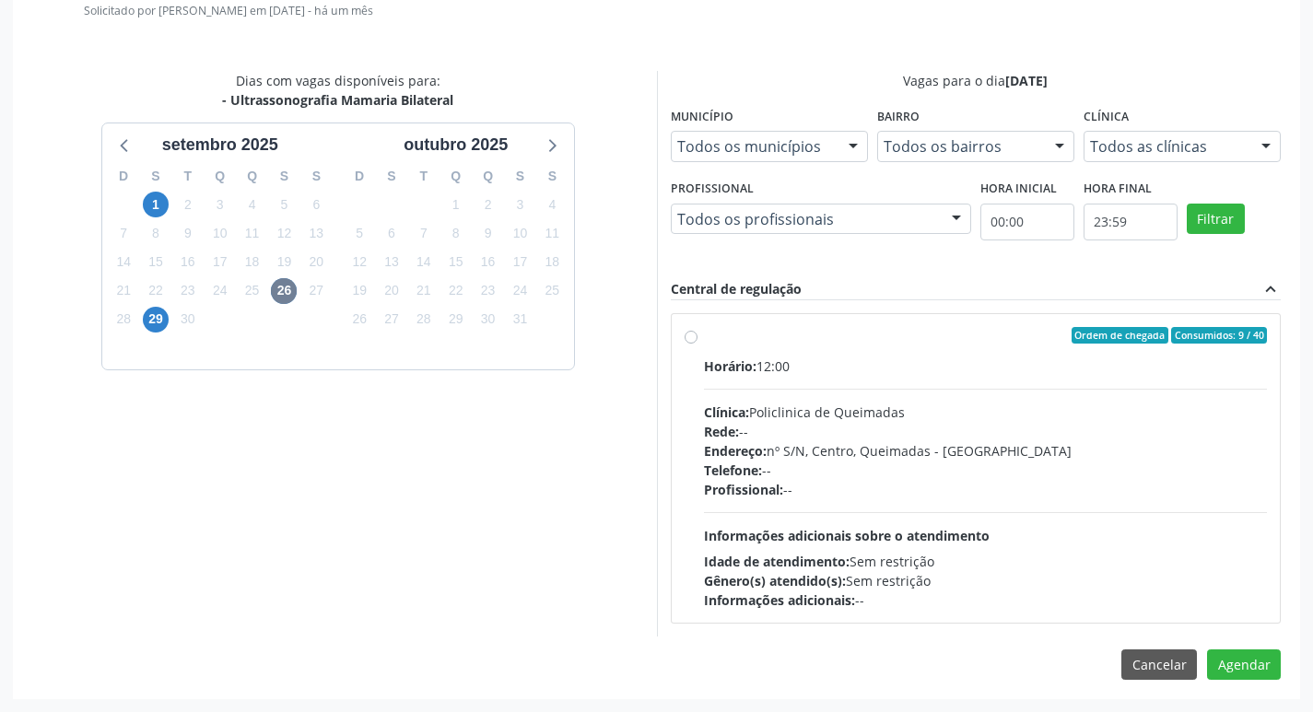
drag, startPoint x: 956, startPoint y: 338, endPoint x: 1127, endPoint y: 446, distance: 201.6
click at [957, 337] on div "Ordem de chegada Consumidos: 9 / 40" at bounding box center [986, 335] width 564 height 17
click at [697, 337] on input "Ordem de chegada Consumidos: 9 / 40 Horário: 12:00 Clínica: Policlinica de Quei…" at bounding box center [690, 335] width 13 height 17
radio input "true"
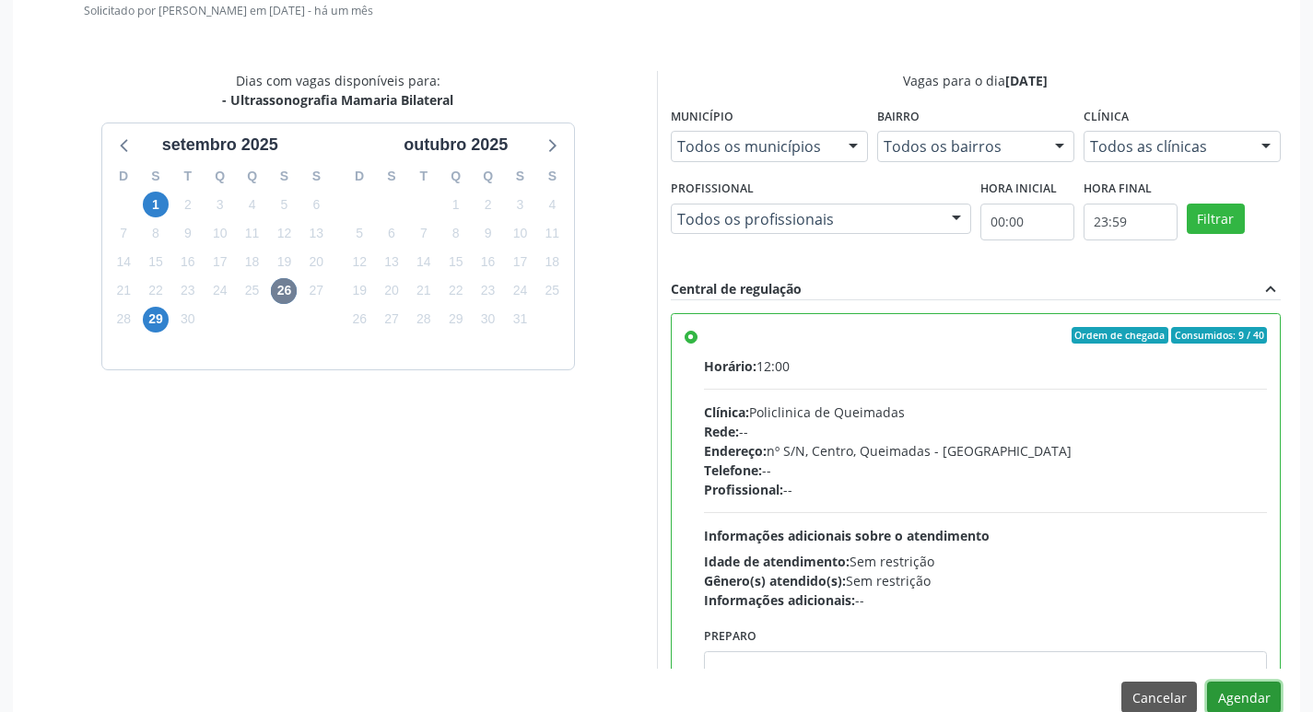
click at [1254, 693] on button "Agendar" at bounding box center [1244, 697] width 74 height 31
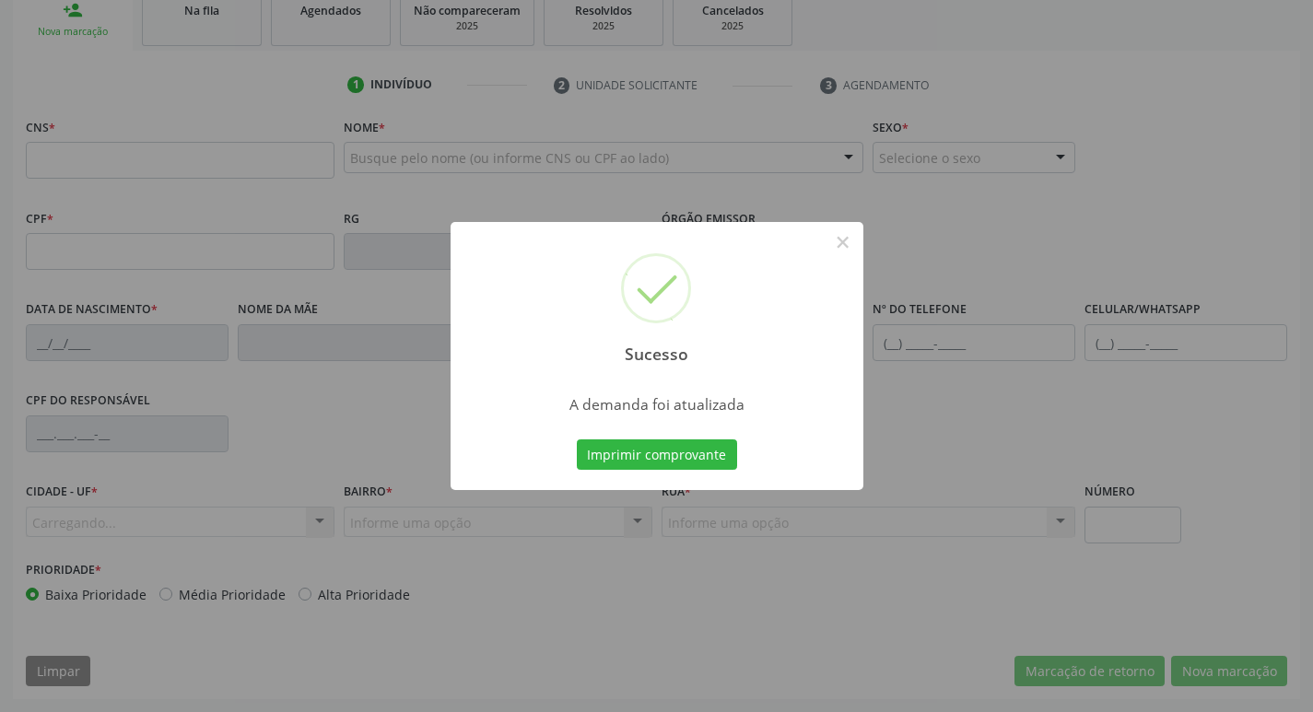
scroll to position [253, 0]
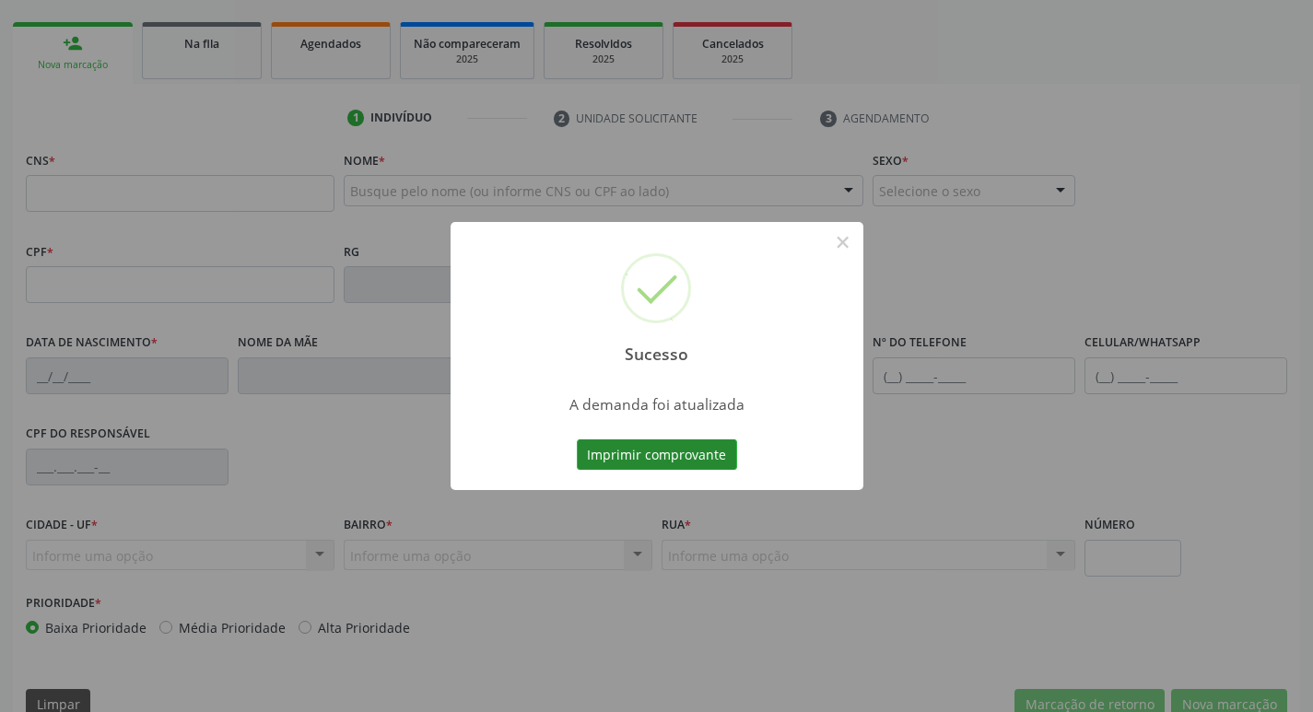
click at [636, 453] on button "Imprimir comprovante" at bounding box center [657, 454] width 160 height 31
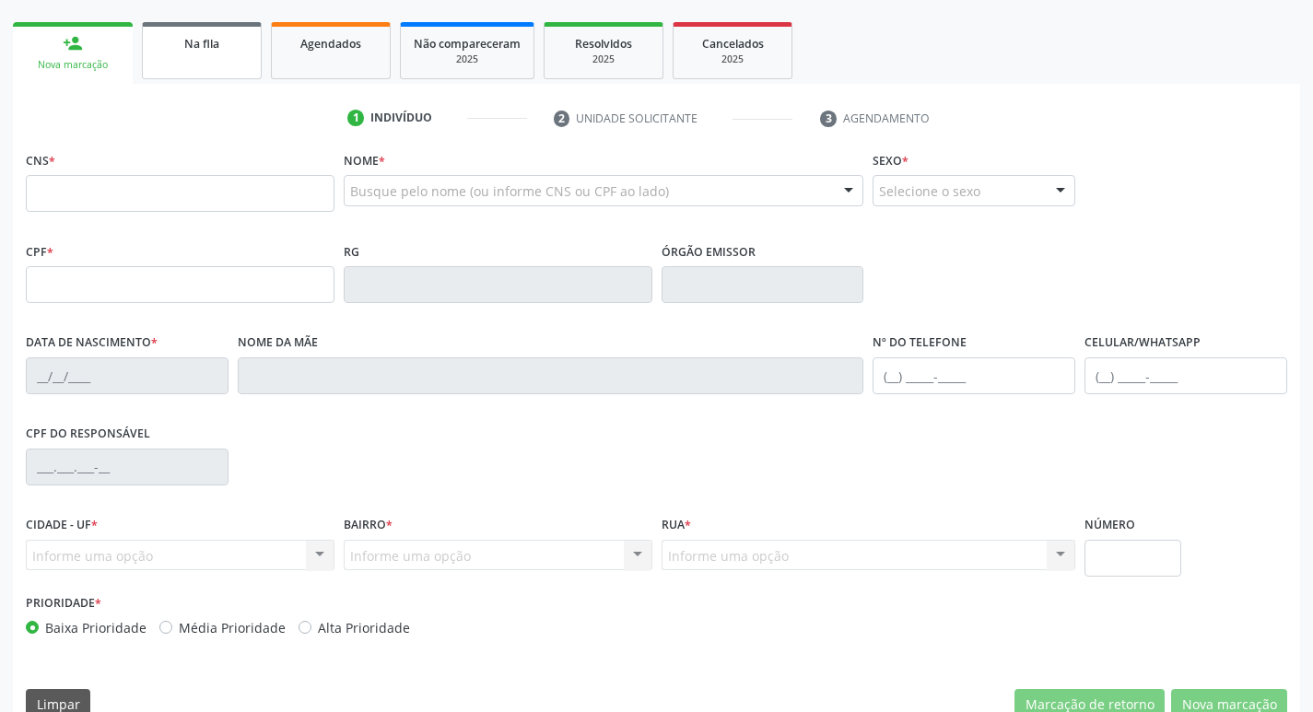
click at [191, 72] on link "Na fila" at bounding box center [202, 50] width 120 height 57
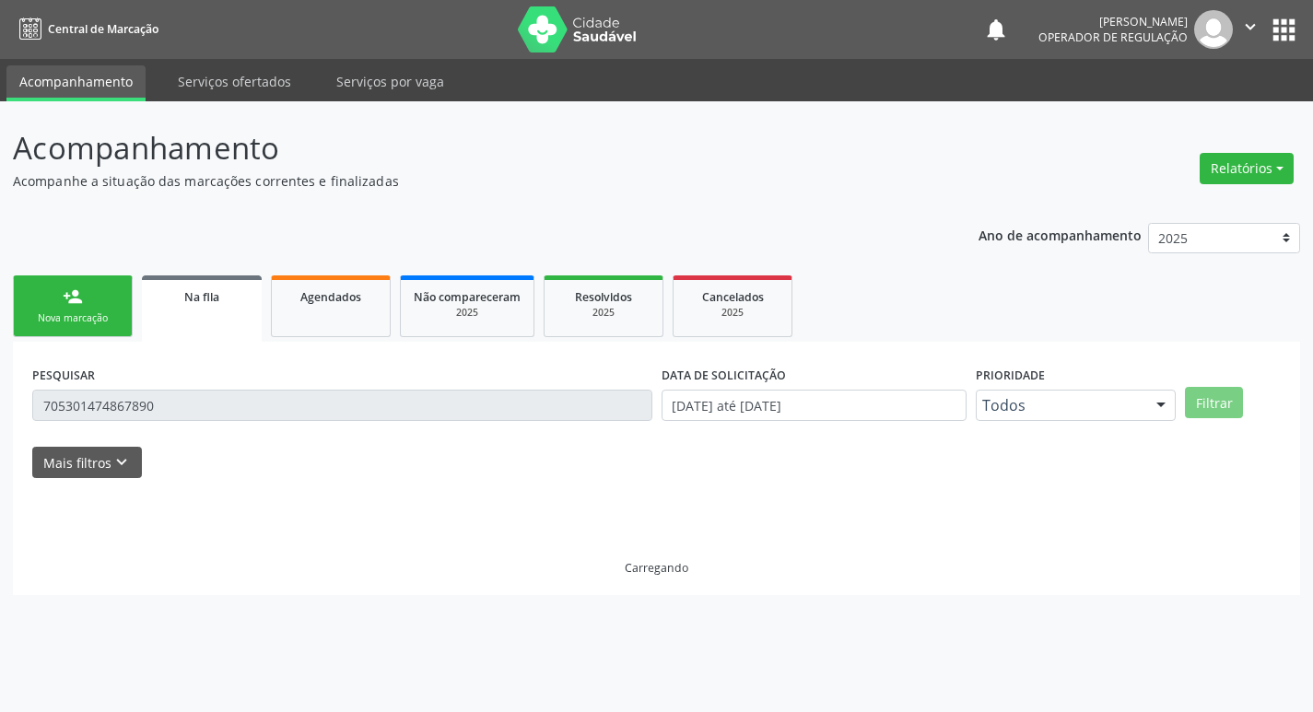
scroll to position [0, 0]
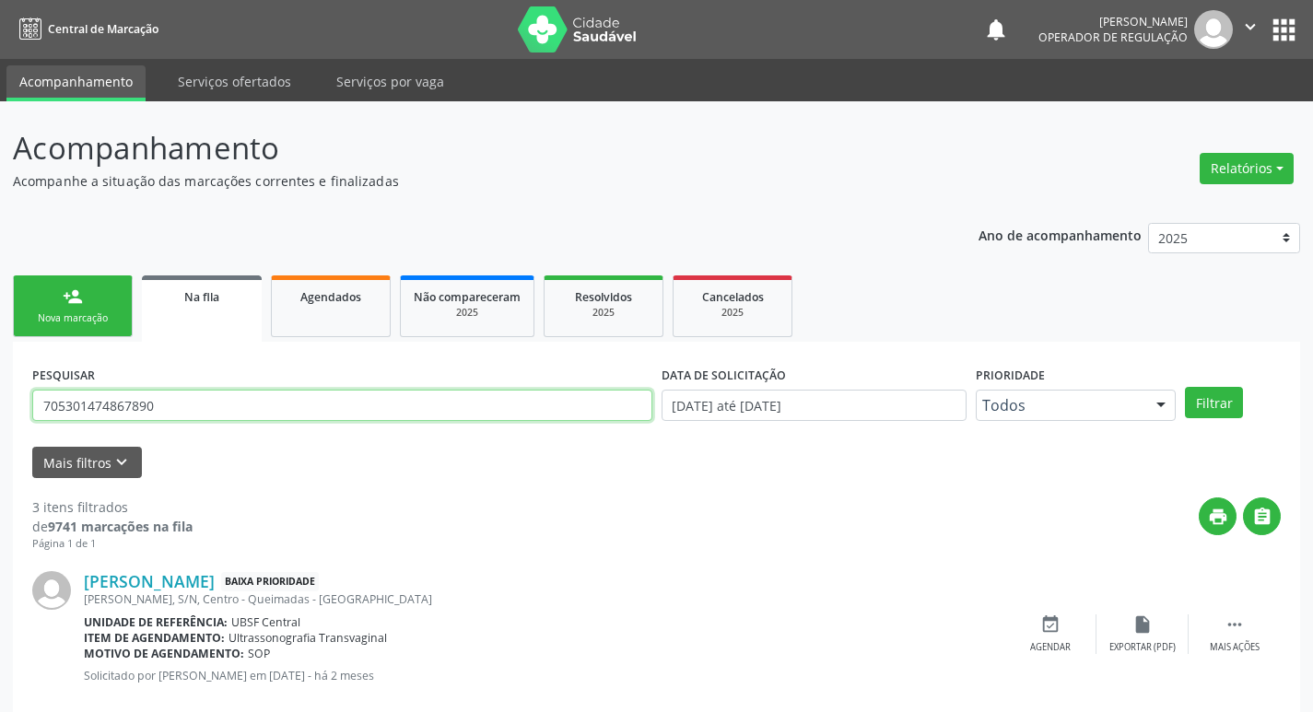
drag, startPoint x: 199, startPoint y: 390, endPoint x: 0, endPoint y: 393, distance: 199.0
click at [0, 393] on div "Acompanhamento Acompanhe a situação das marcações correntes e finalizadas Relat…" at bounding box center [656, 589] width 1313 height 977
click at [191, 415] on input "text" at bounding box center [342, 405] width 620 height 31
type input "7014046301032"
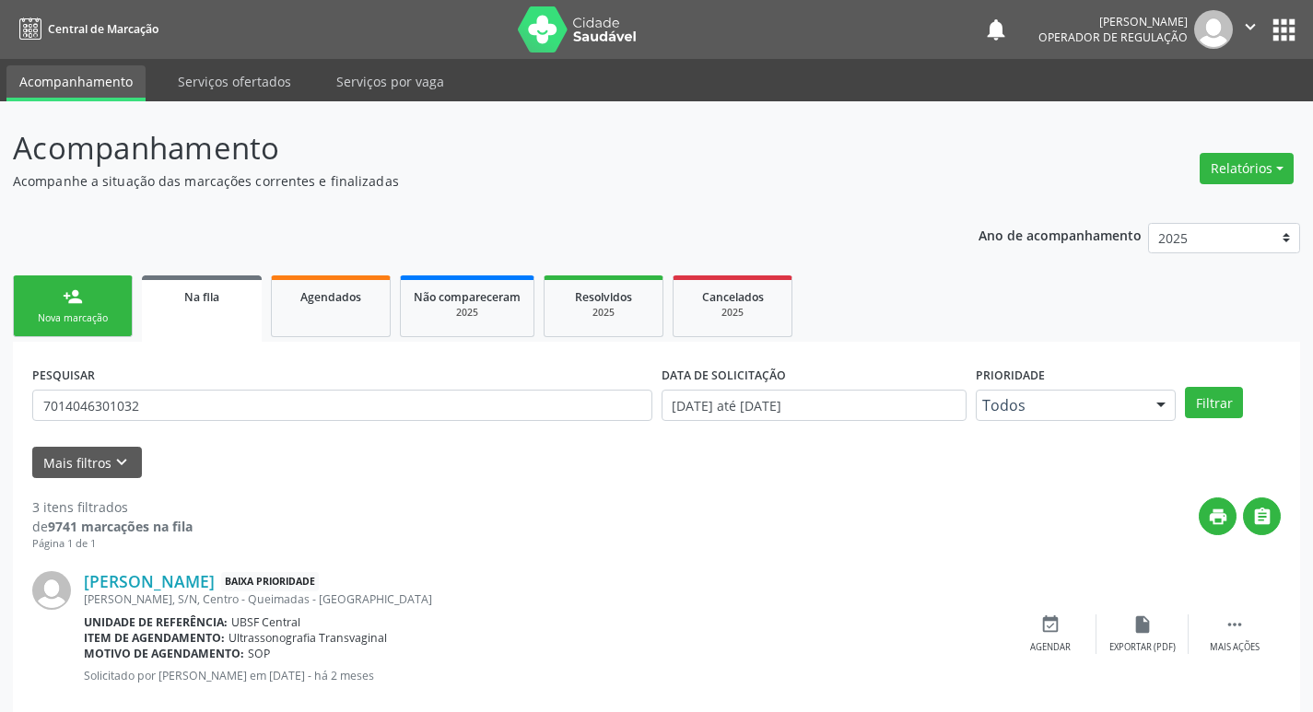
click at [95, 328] on link "person_add Nova marcação" at bounding box center [73, 306] width 120 height 62
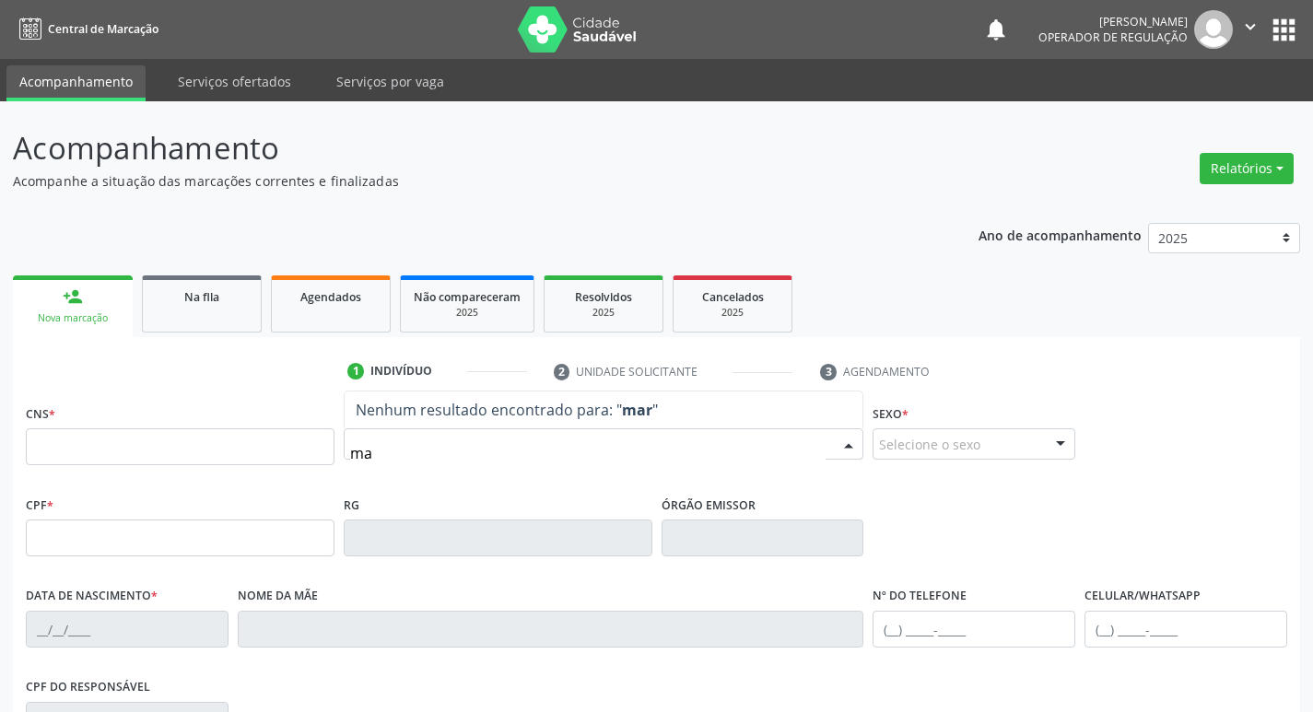
type input "m"
type input "[PERSON_NAME]"
click at [919, 162] on header "Acompanhamento Acompanhe a situação das marcações correntes e finalizadas Relat…" at bounding box center [656, 157] width 1287 height 65
click at [1278, 25] on button "apps" at bounding box center [1283, 30] width 32 height 32
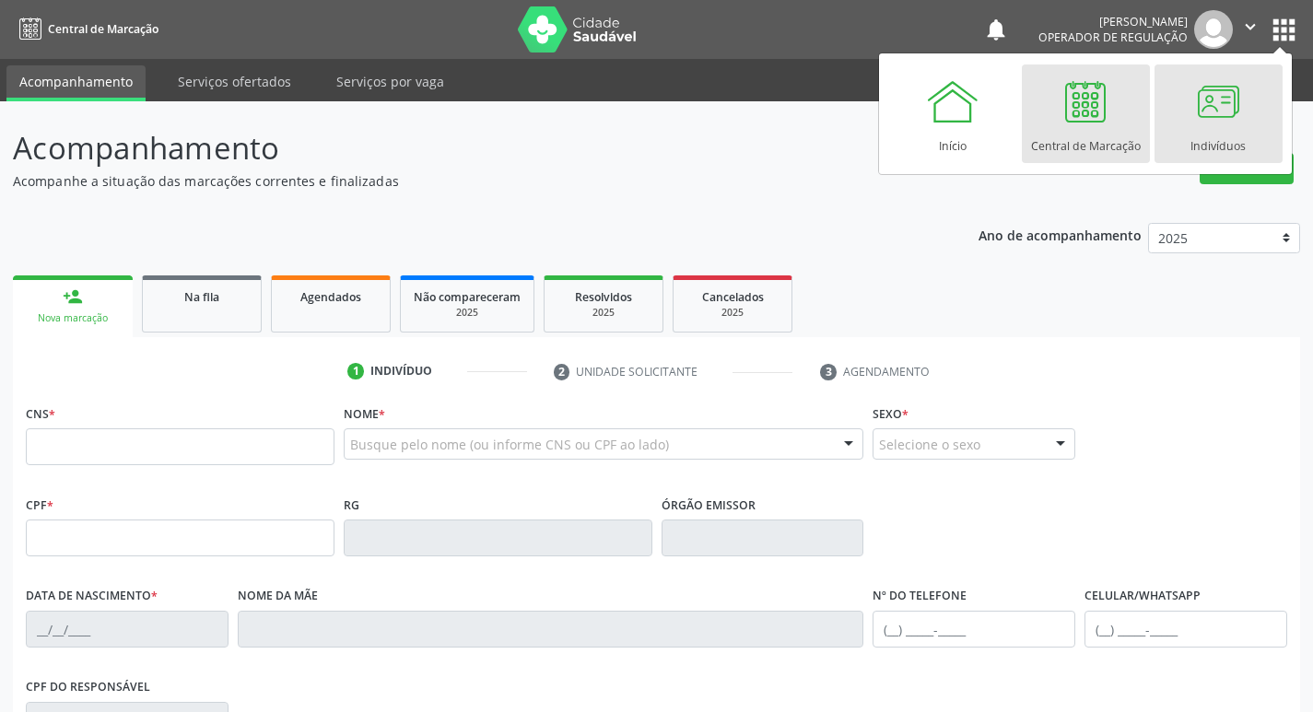
click at [1252, 84] on link "Indivíduos" at bounding box center [1218, 113] width 128 height 99
